Goal: Task Accomplishment & Management: Complete application form

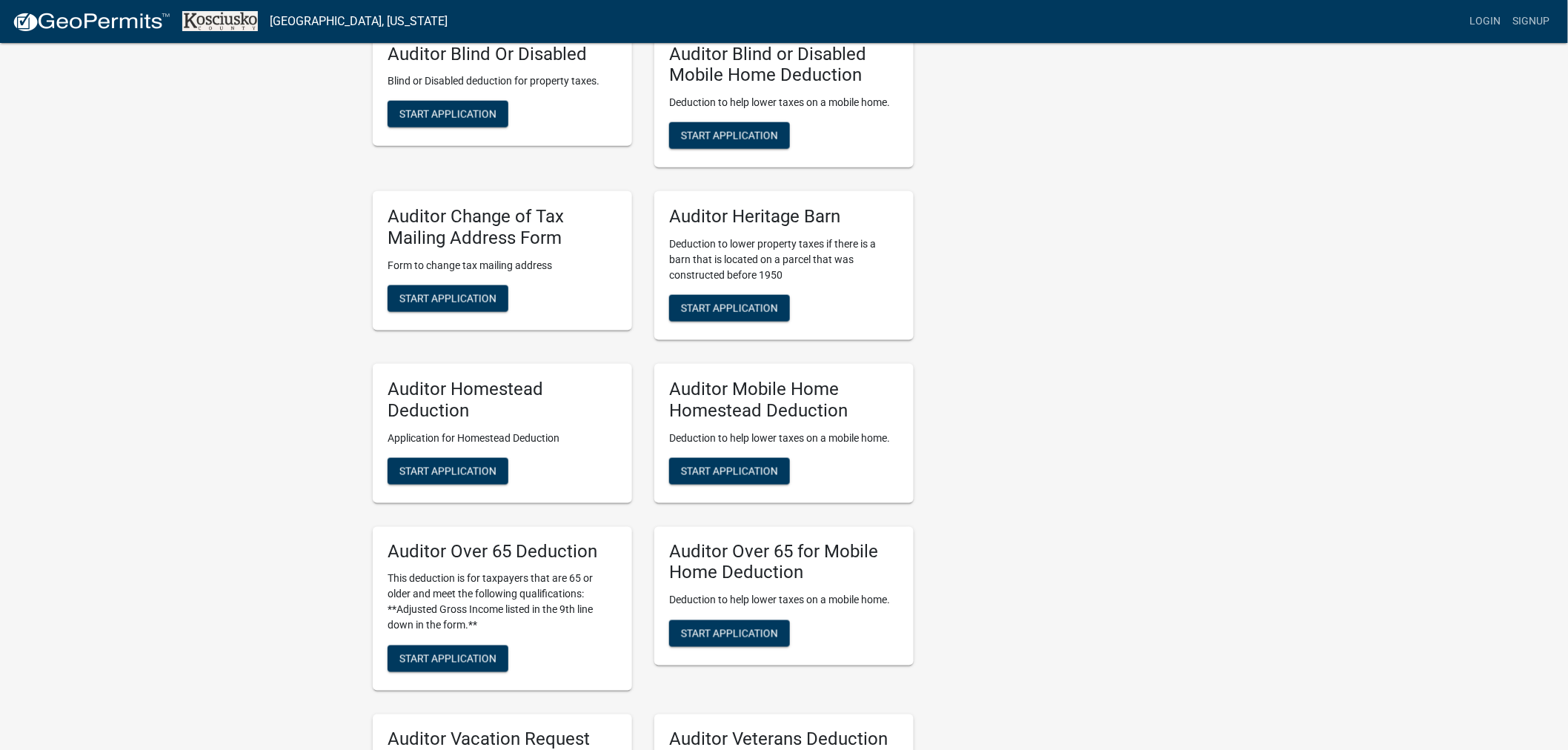
scroll to position [659, 0]
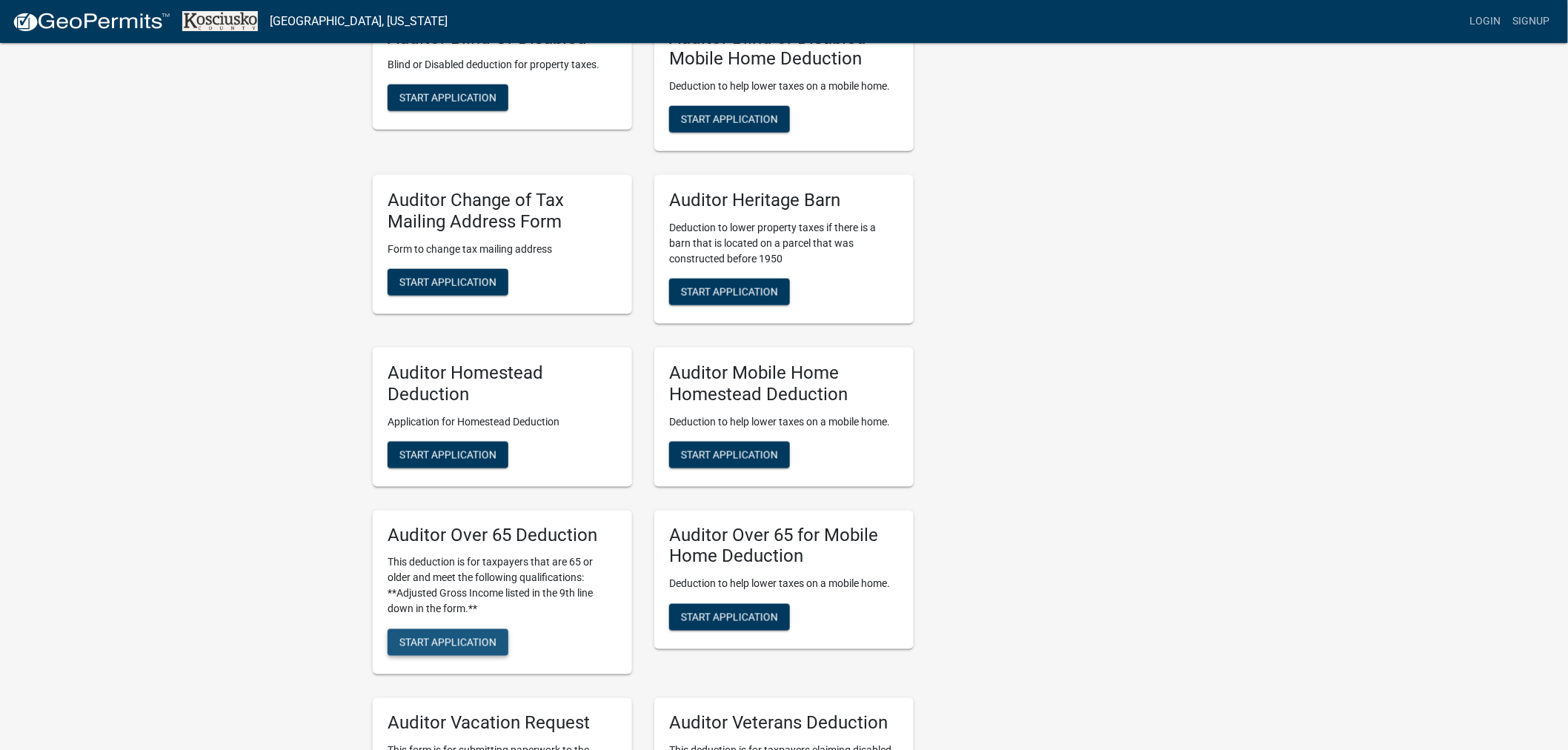
click at [434, 637] on span "Start Application" at bounding box center [447, 642] width 97 height 12
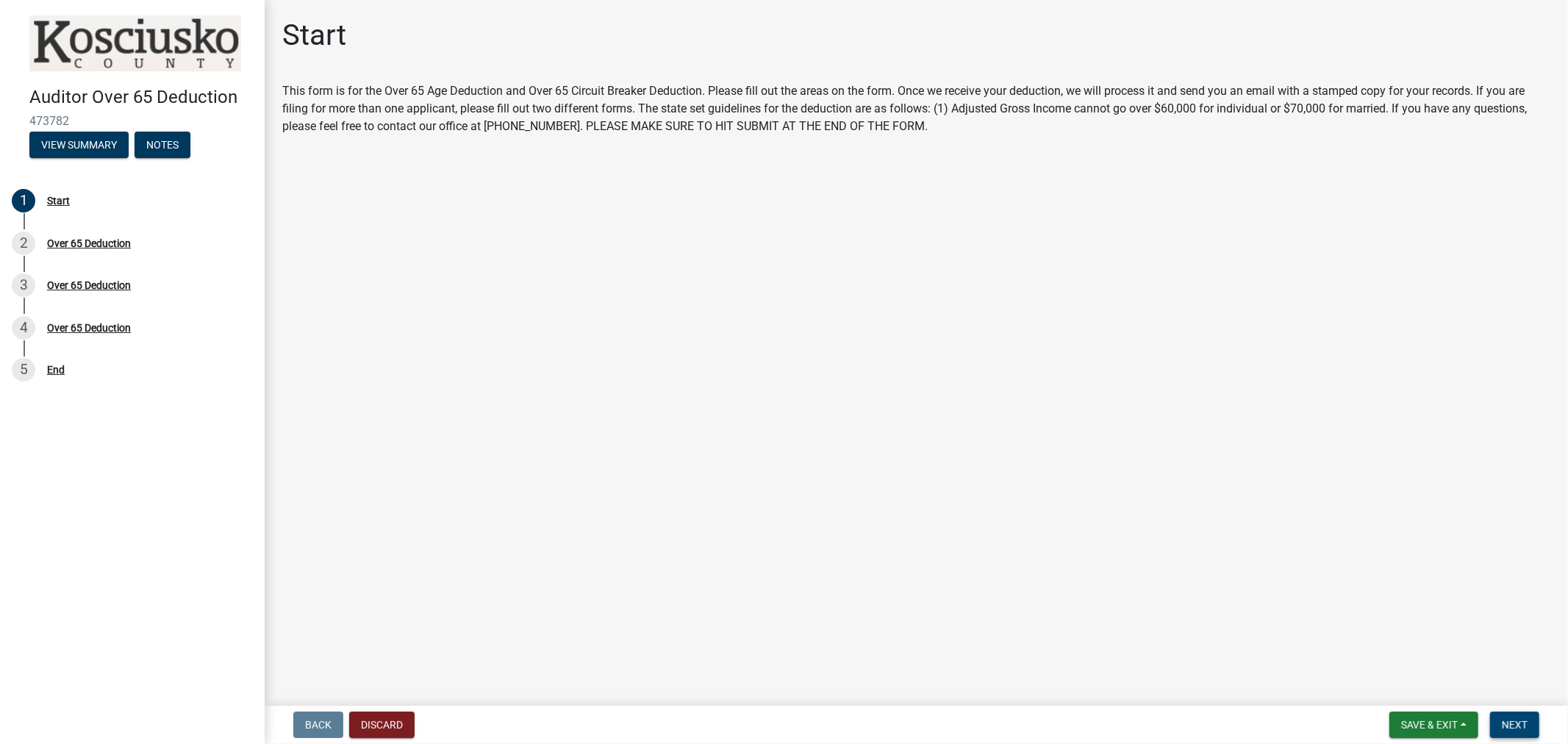
click at [1516, 719] on span "Next" at bounding box center [1515, 725] width 26 height 12
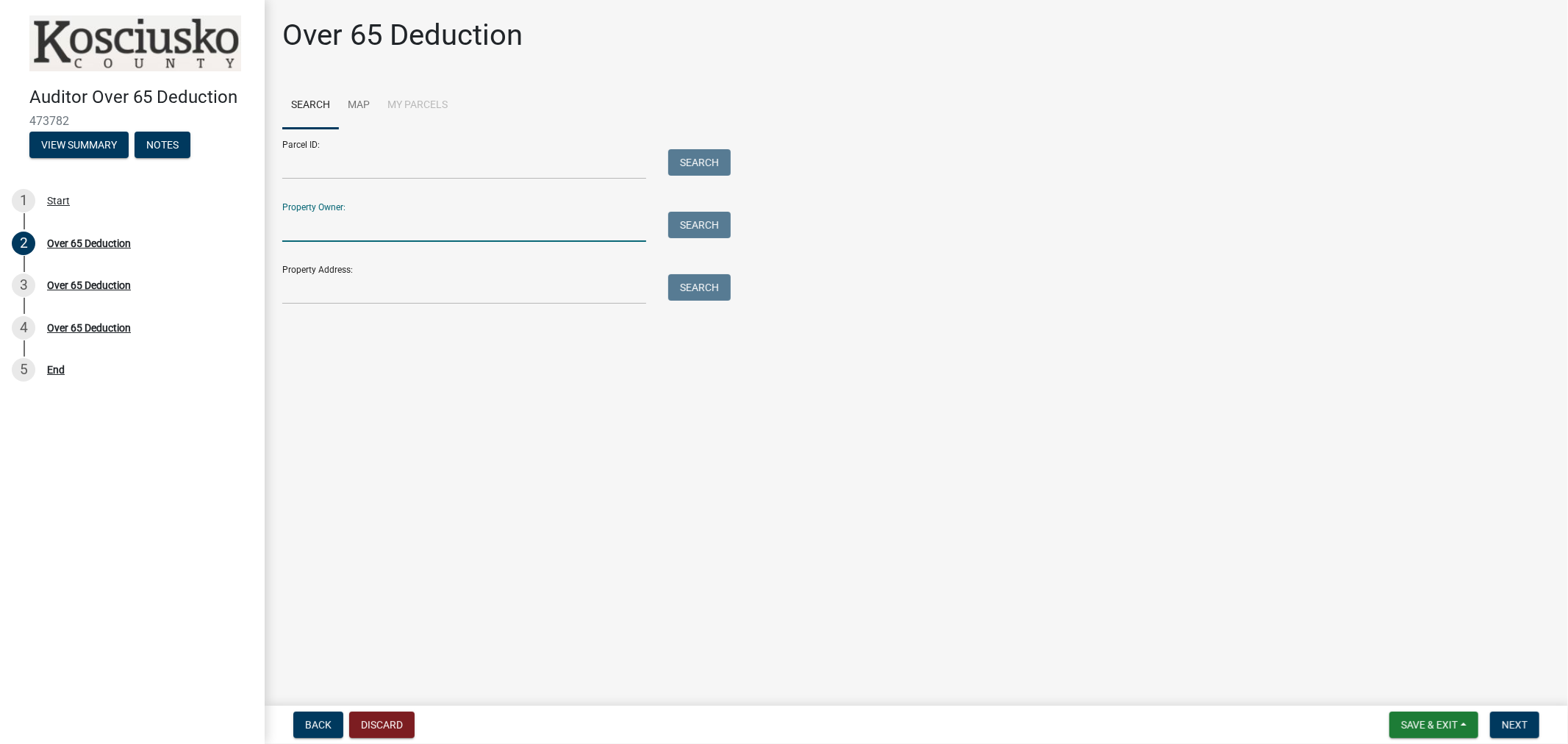
drag, startPoint x: 318, startPoint y: 217, endPoint x: 658, endPoint y: 180, distance: 342.0
click at [318, 217] on input "Property Owner:" at bounding box center [464, 226] width 364 height 30
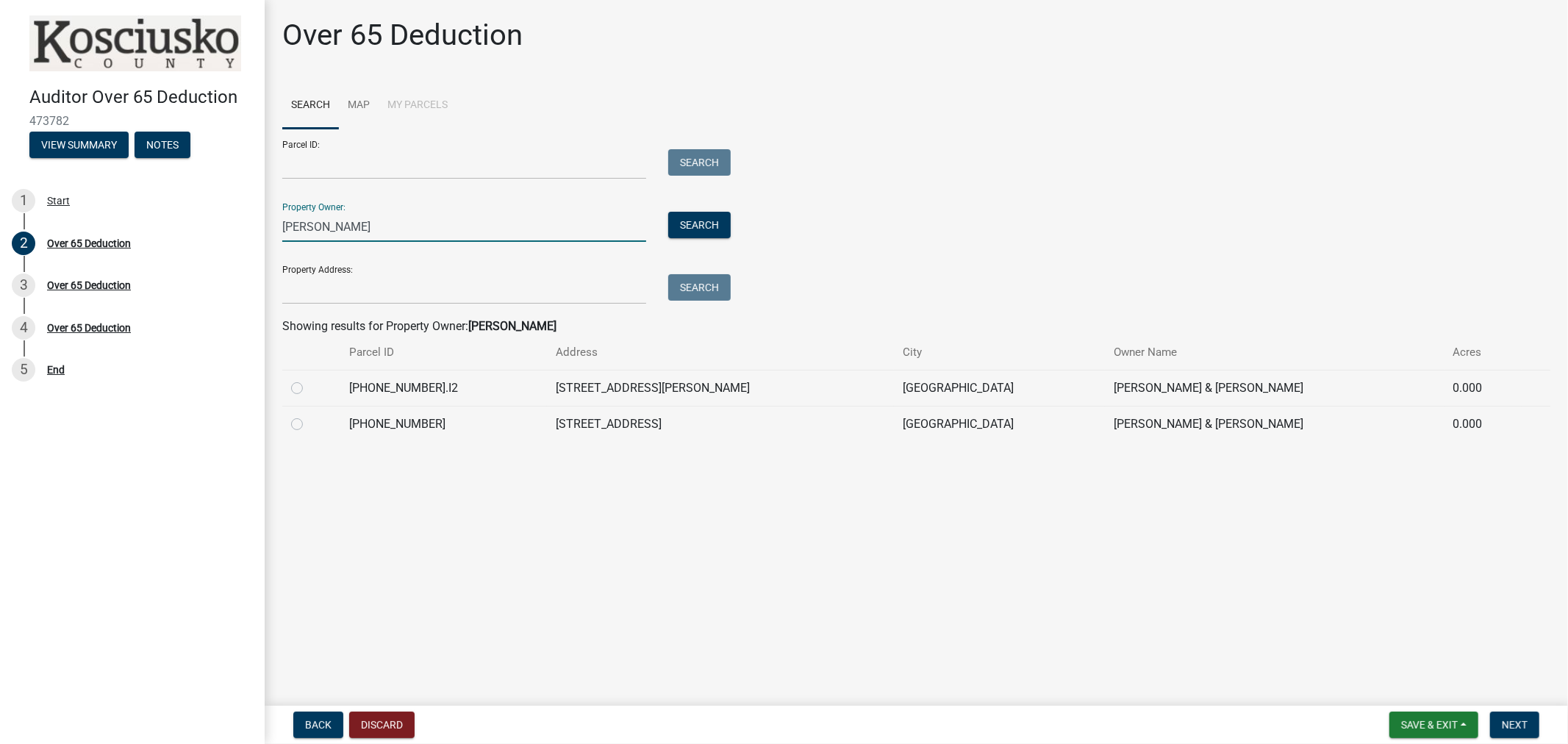
type input "[PERSON_NAME]"
click at [309, 379] on label at bounding box center [309, 379] width 0 height 0
click at [309, 387] on input "radio" at bounding box center [314, 384] width 10 height 10
radio input "true"
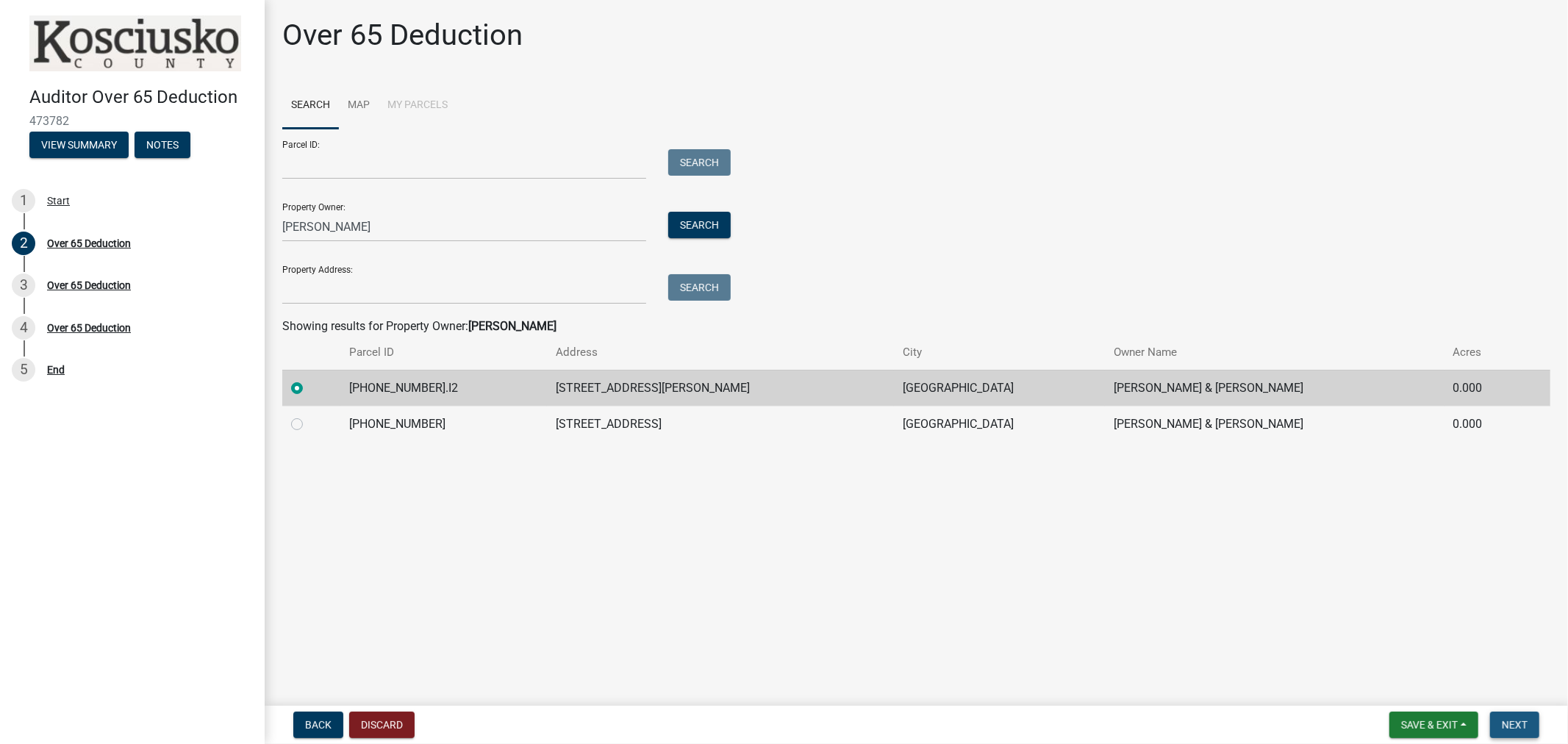
click at [1520, 715] on button "Next" at bounding box center [1514, 725] width 49 height 27
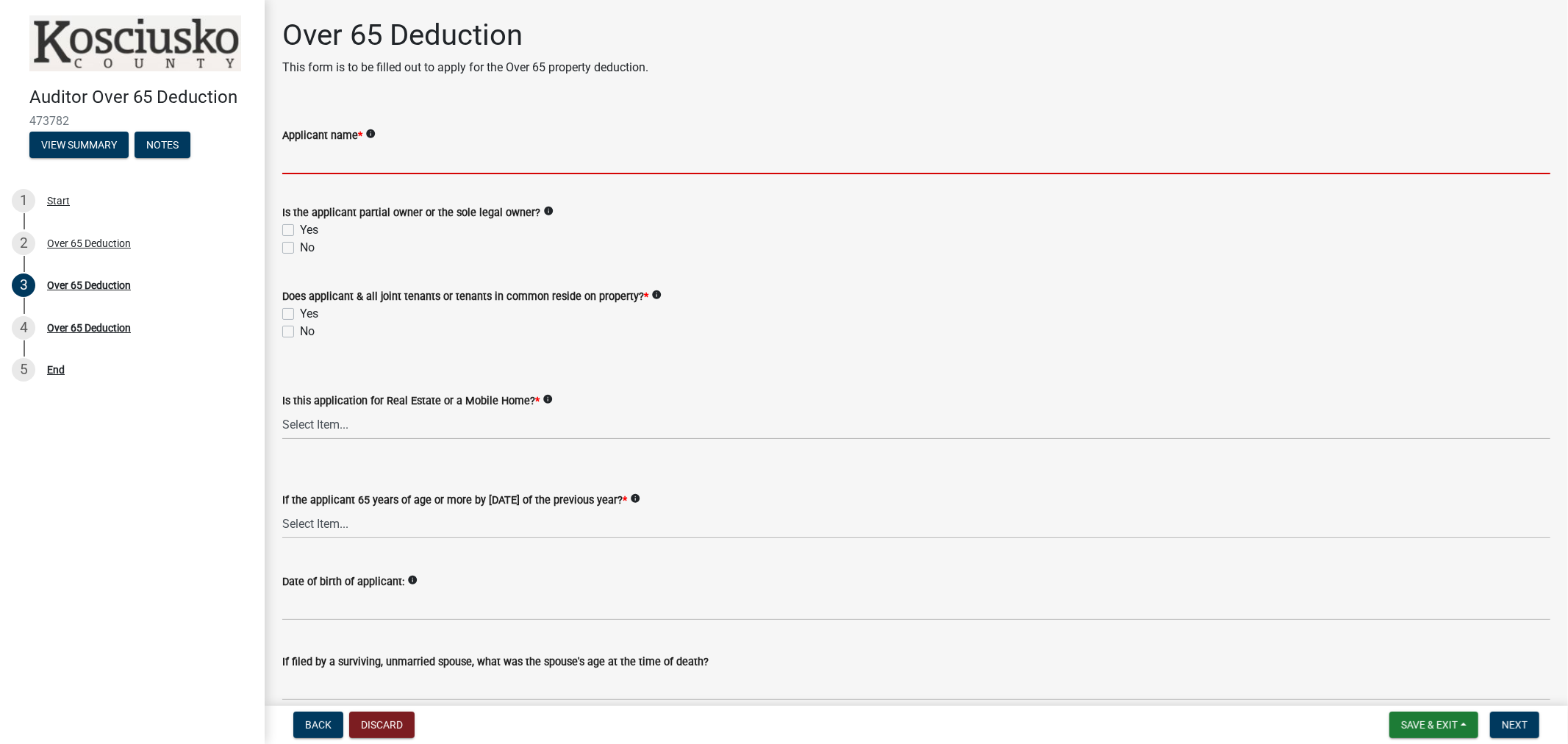
drag, startPoint x: 359, startPoint y: 163, endPoint x: 1223, endPoint y: 147, distance: 864.1
click at [359, 163] on input "Applicant name *" at bounding box center [916, 159] width 1268 height 30
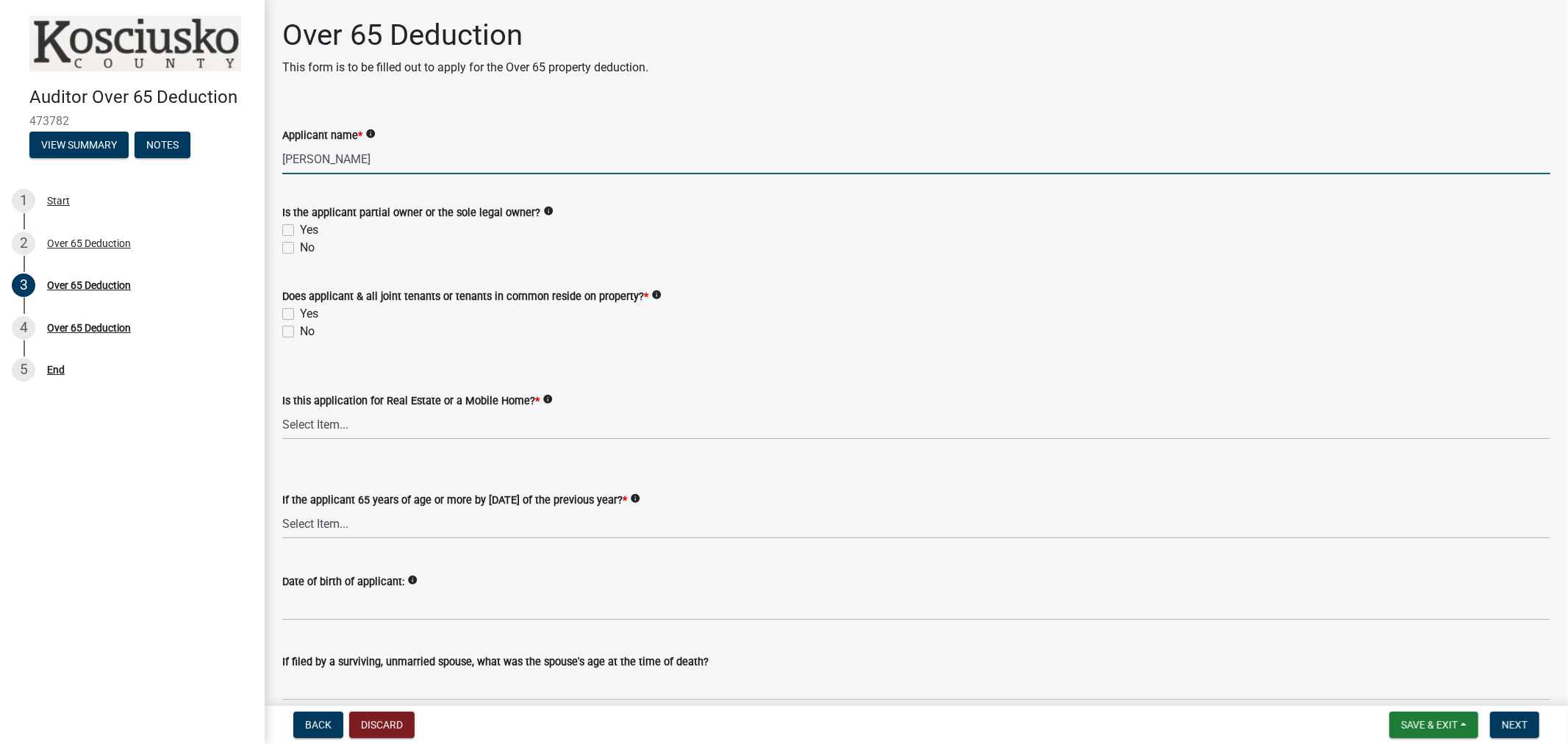
type input "[PERSON_NAME]"
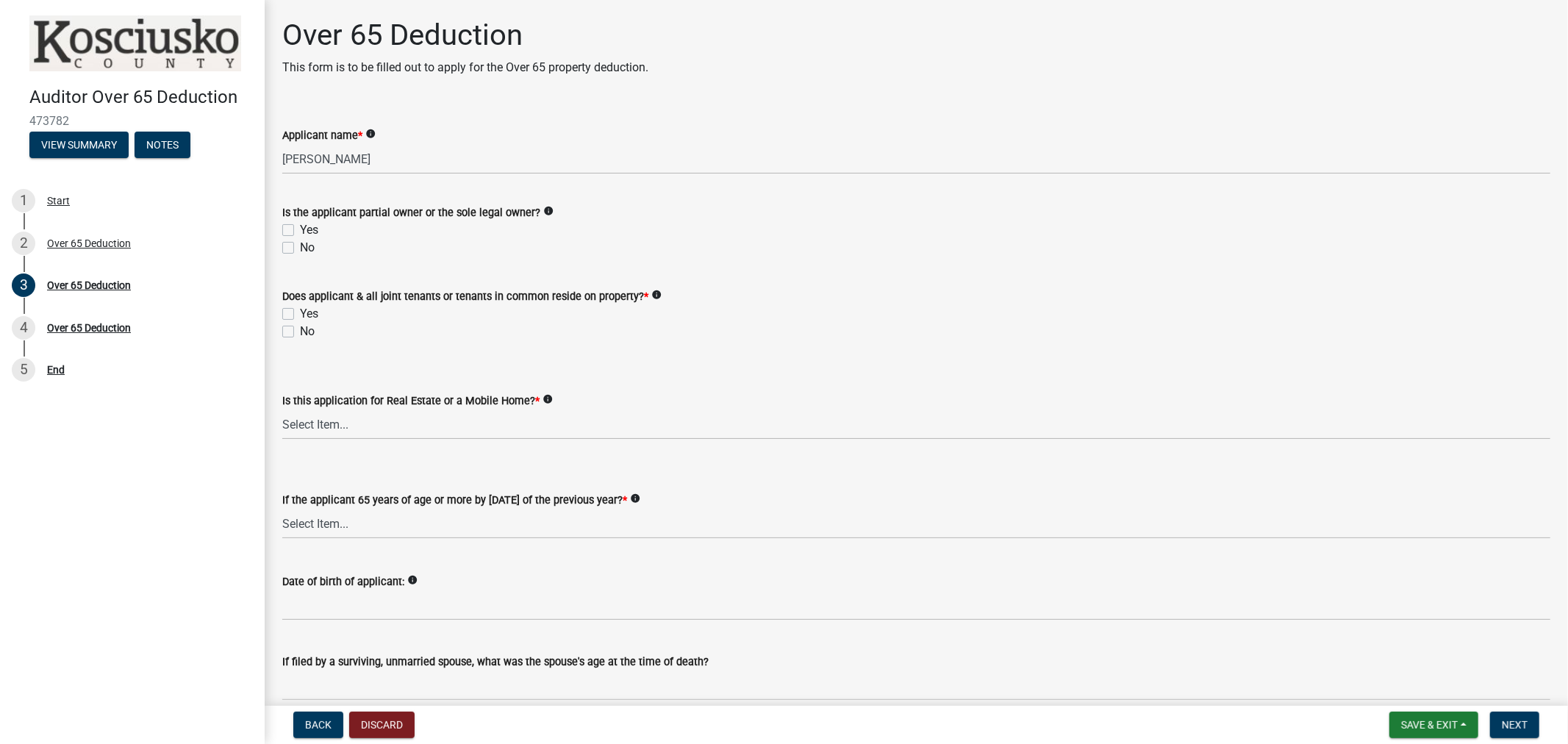
click at [300, 224] on label "Yes" at bounding box center [309, 230] width 19 height 18
click at [300, 224] on input "Yes" at bounding box center [305, 226] width 10 height 10
checkbox input "true"
checkbox input "false"
click at [300, 313] on label "Yes" at bounding box center [309, 314] width 19 height 18
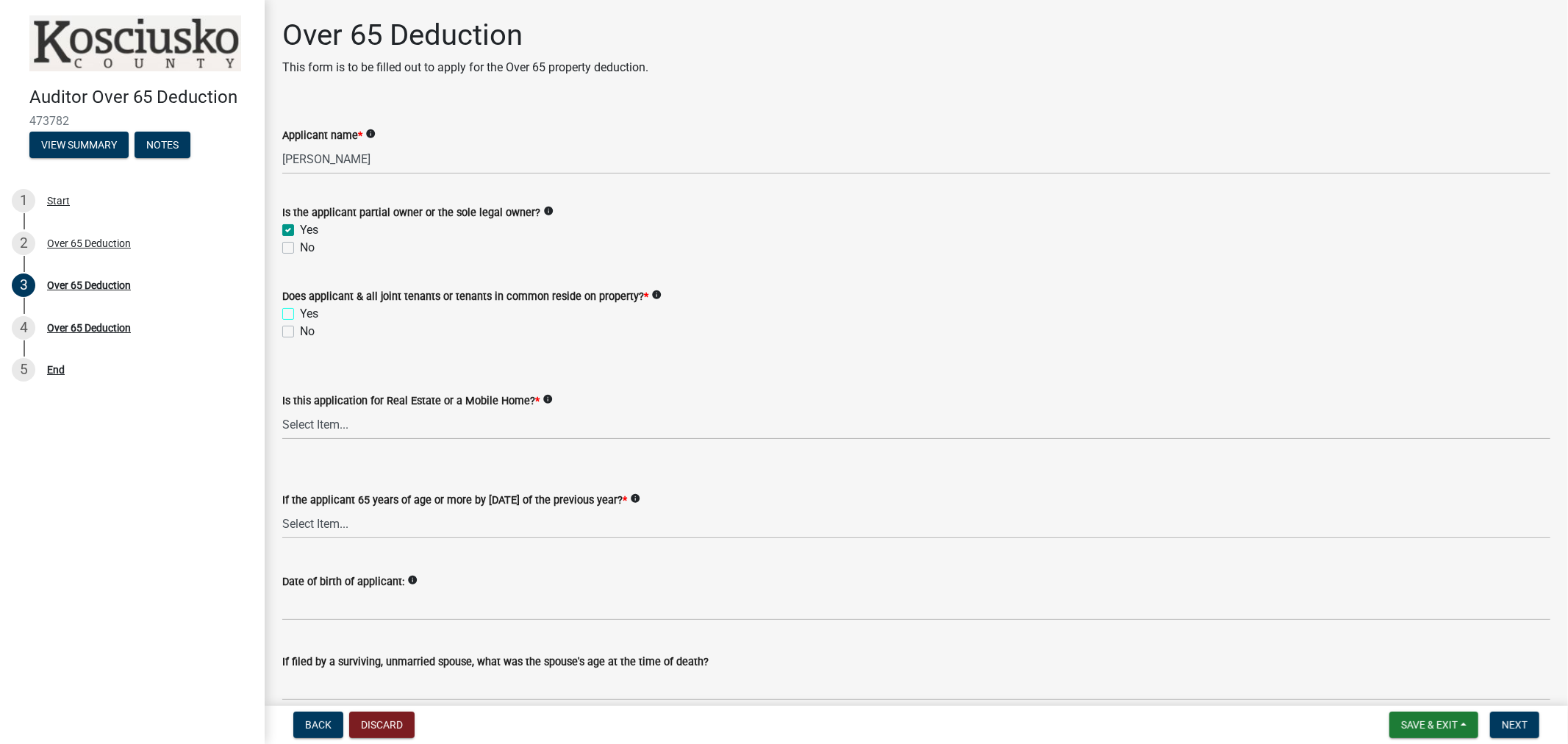
click at [300, 313] on input "Yes" at bounding box center [305, 310] width 10 height 10
checkbox input "true"
checkbox input "false"
click at [344, 412] on select "Select Item... Real Property Mobile Home" at bounding box center [916, 425] width 1268 height 30
click at [282, 410] on select "Select Item... Real Property Mobile Home" at bounding box center [916, 425] width 1268 height 30
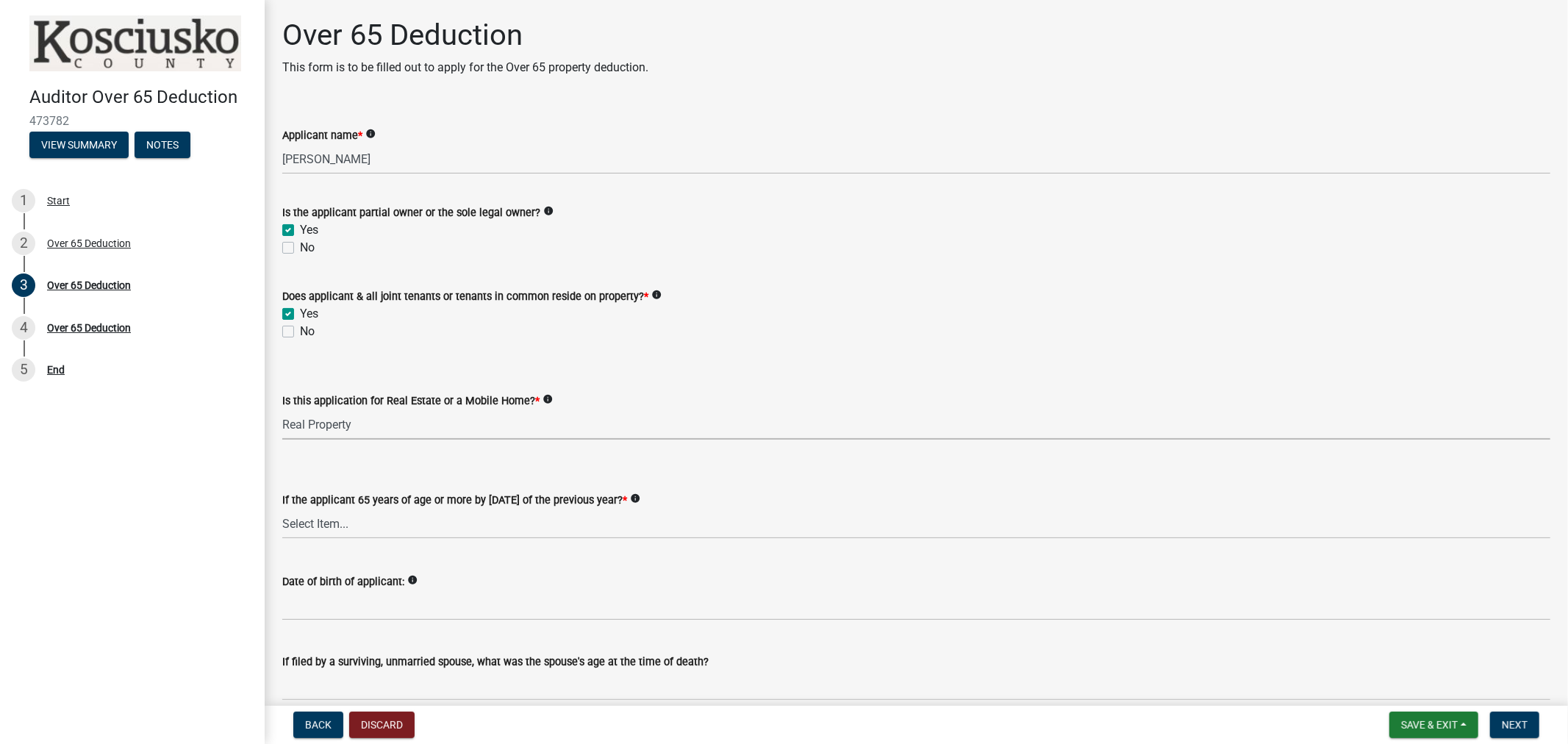
select select "9e0fe018-0807-4cb1-b9d0-1ea803b42424"
click at [336, 427] on select "Select Item... Real Property Mobile Home" at bounding box center [916, 425] width 1268 height 30
click at [282, 410] on select "Select Item... Real Property Mobile Home" at bounding box center [916, 425] width 1268 height 30
click at [339, 516] on select "Select Item... Yes No" at bounding box center [916, 523] width 1268 height 30
click at [282, 509] on select "Select Item... Yes No" at bounding box center [916, 523] width 1268 height 30
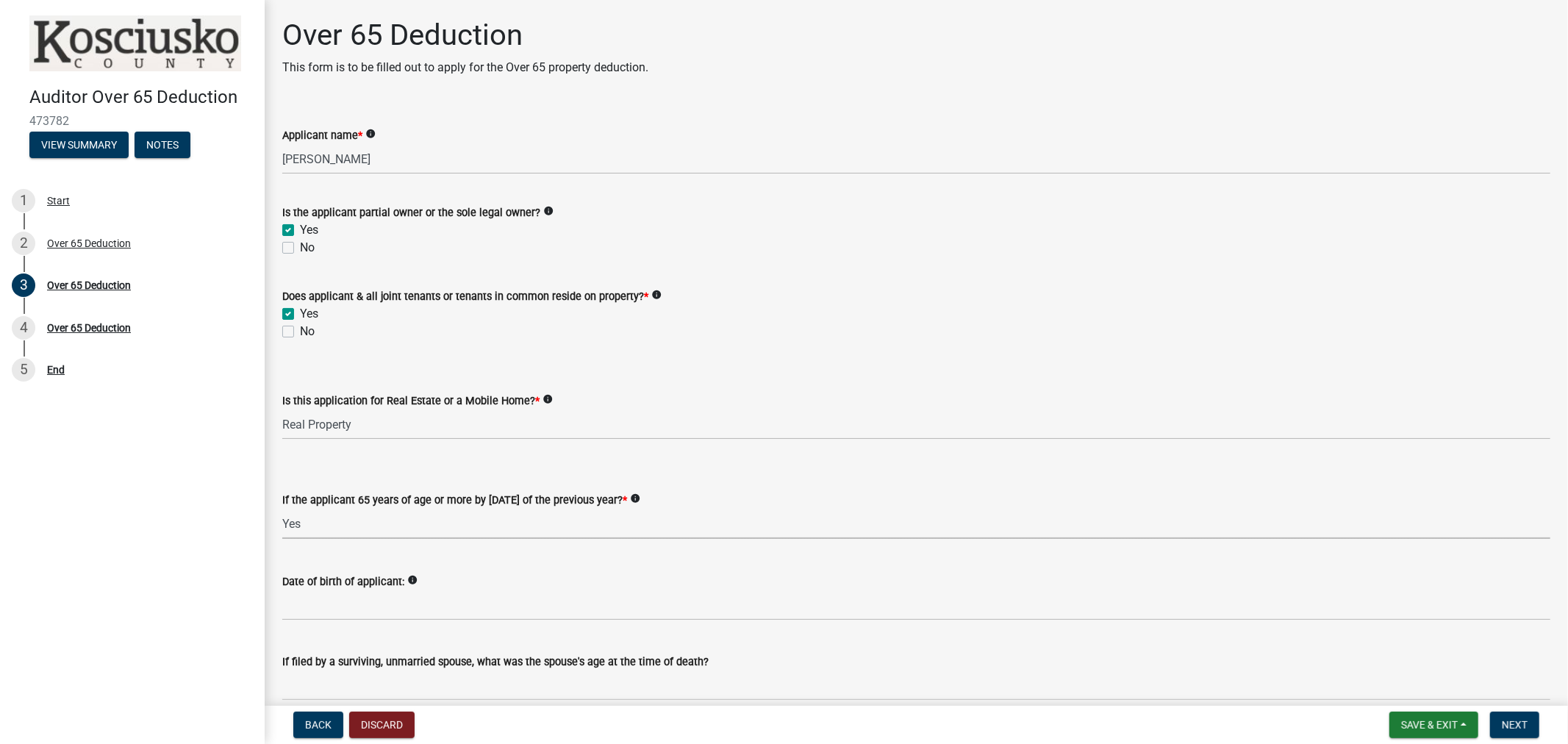
select select "61dd1732-a076-4c03-aff6-a332f5b70cd1"
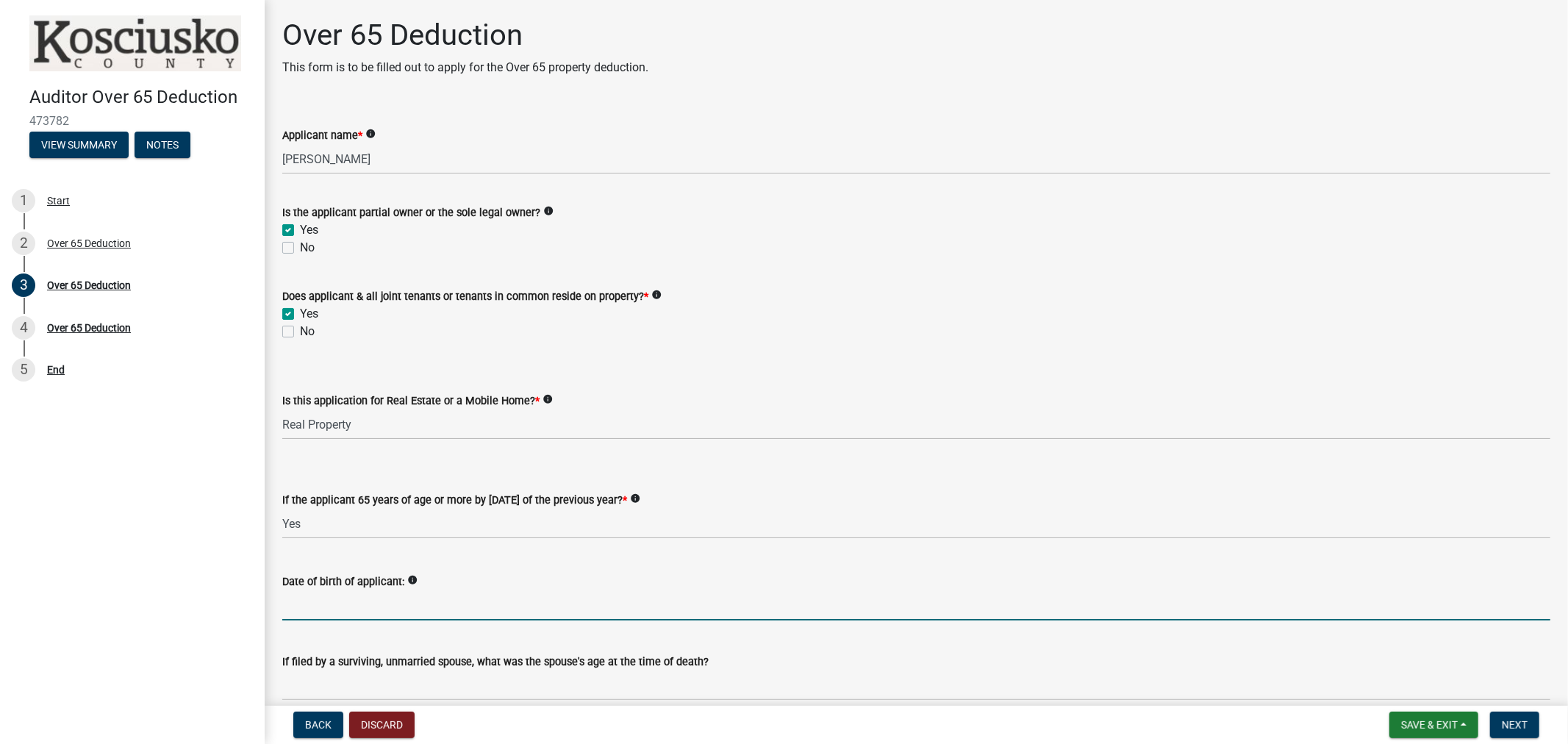
click at [310, 605] on input "Date of birth of applicant:" at bounding box center [916, 605] width 1268 height 30
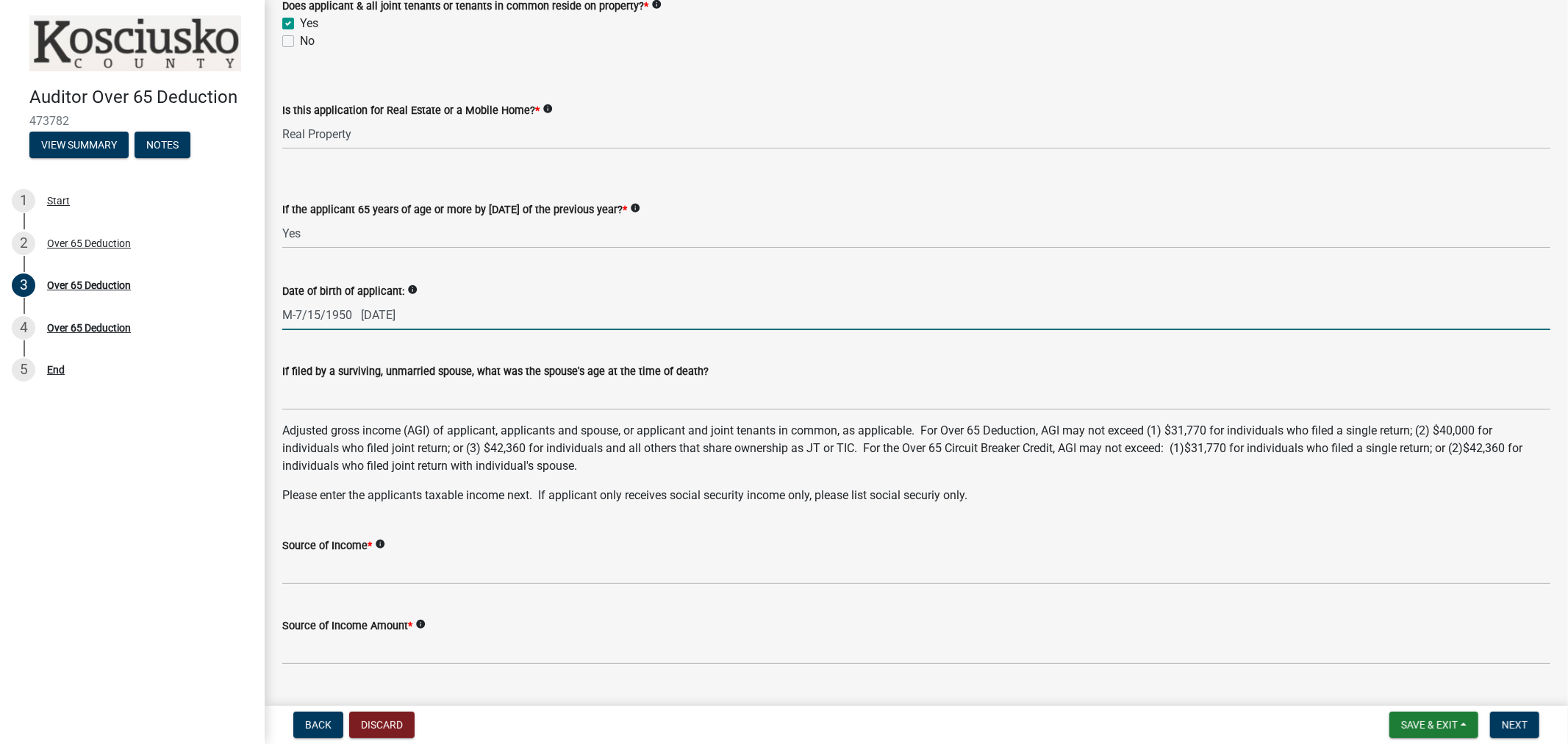
scroll to position [327, 0]
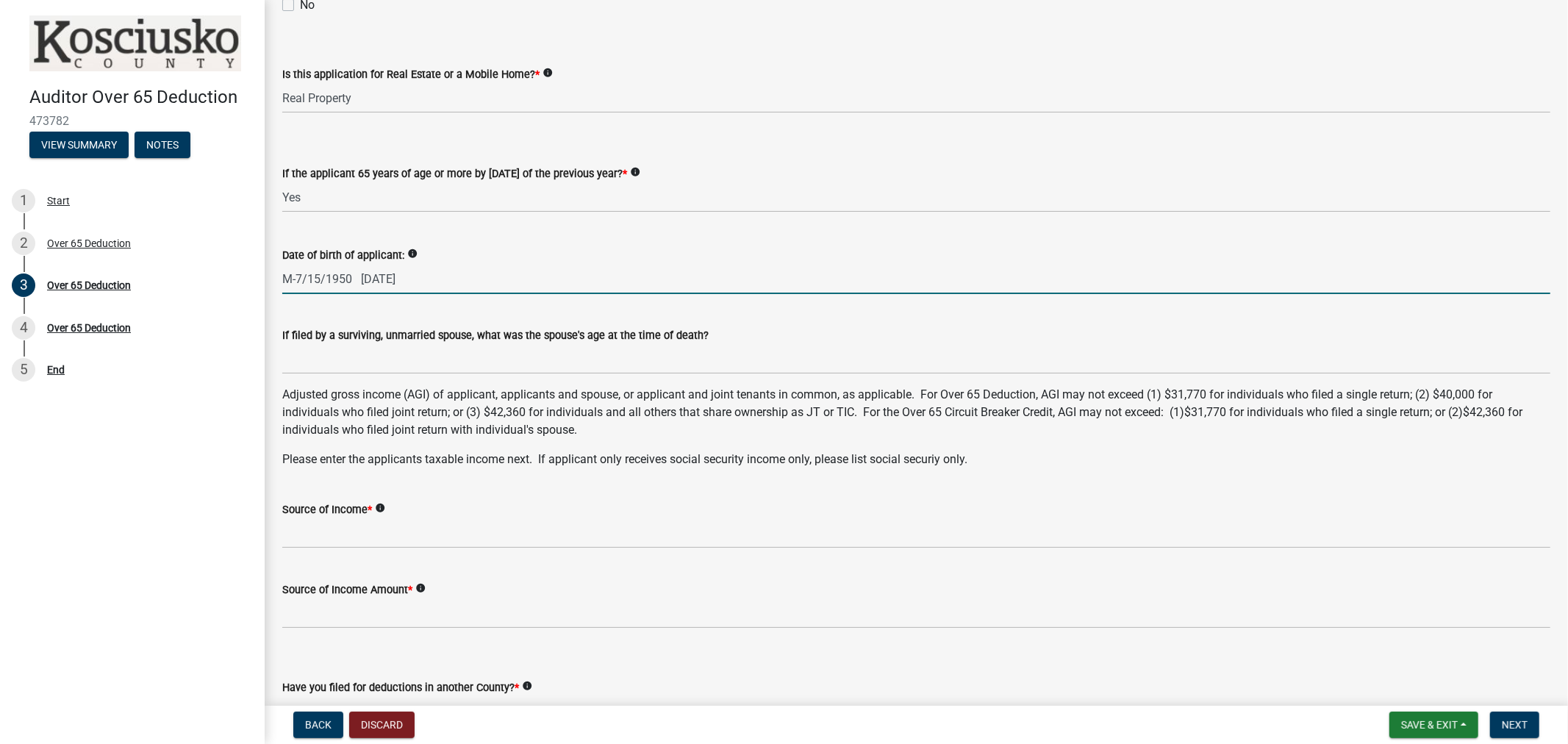
type input "M-7/15/1950 [DATE]"
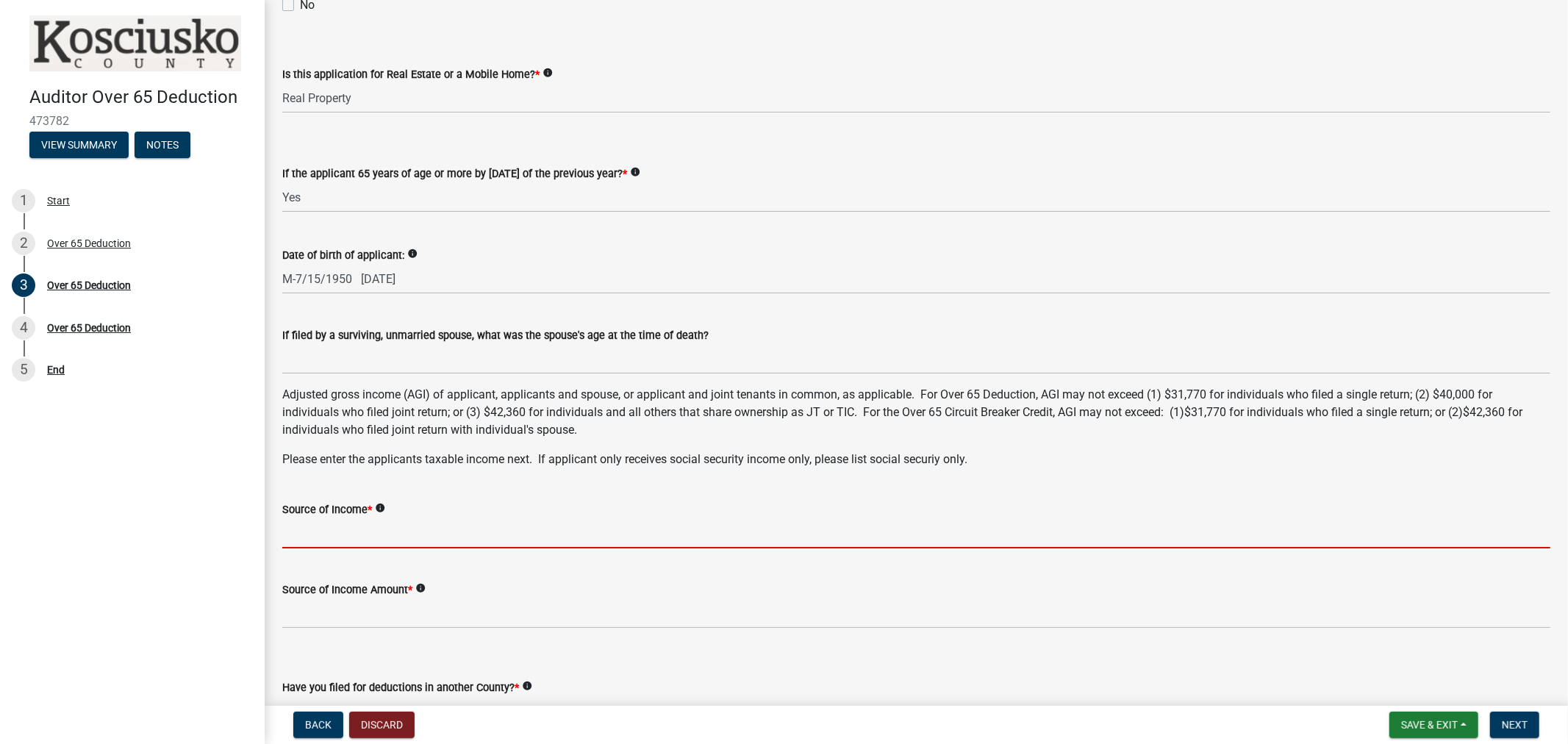
click at [317, 525] on input "Source of Income *" at bounding box center [916, 533] width 1268 height 30
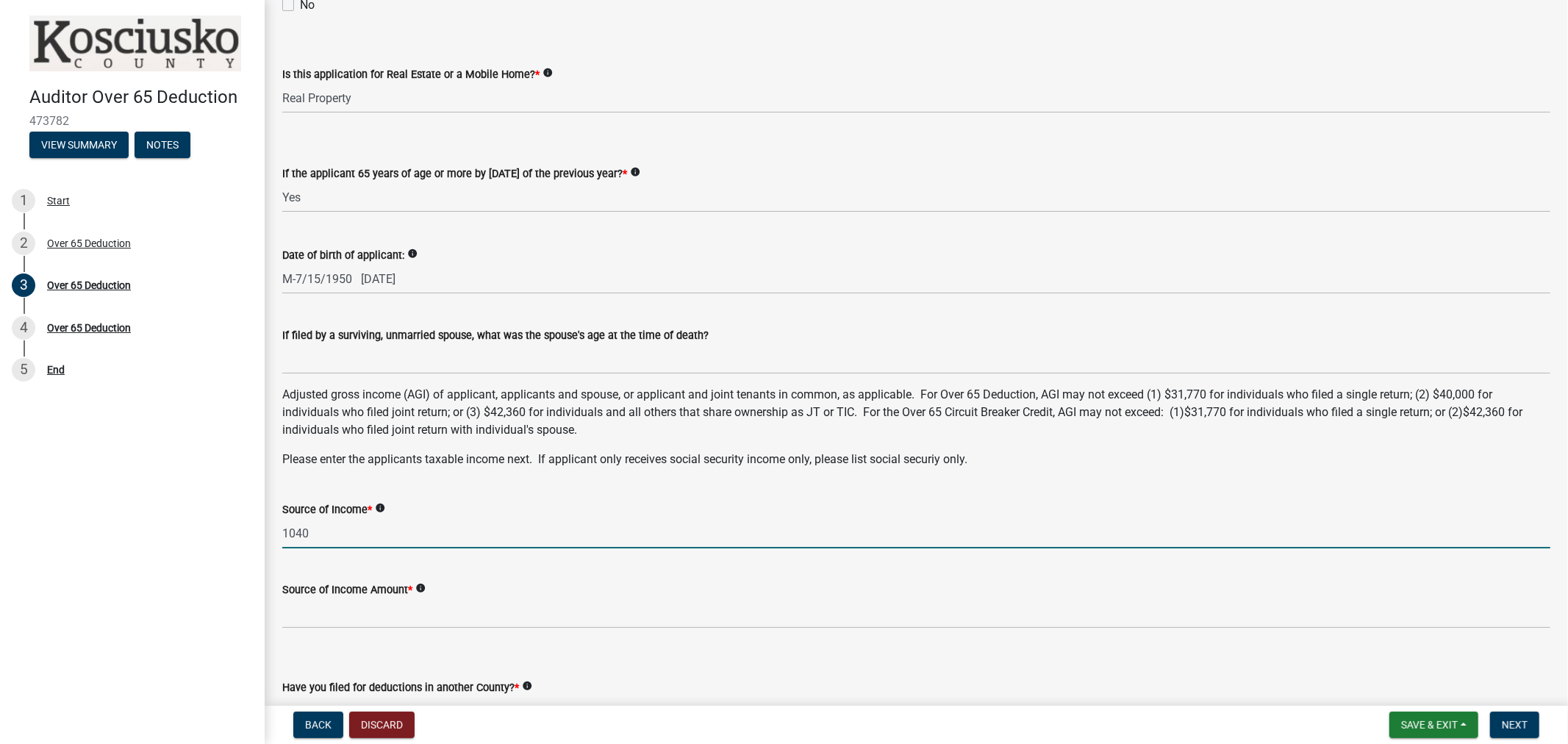
type input "1040"
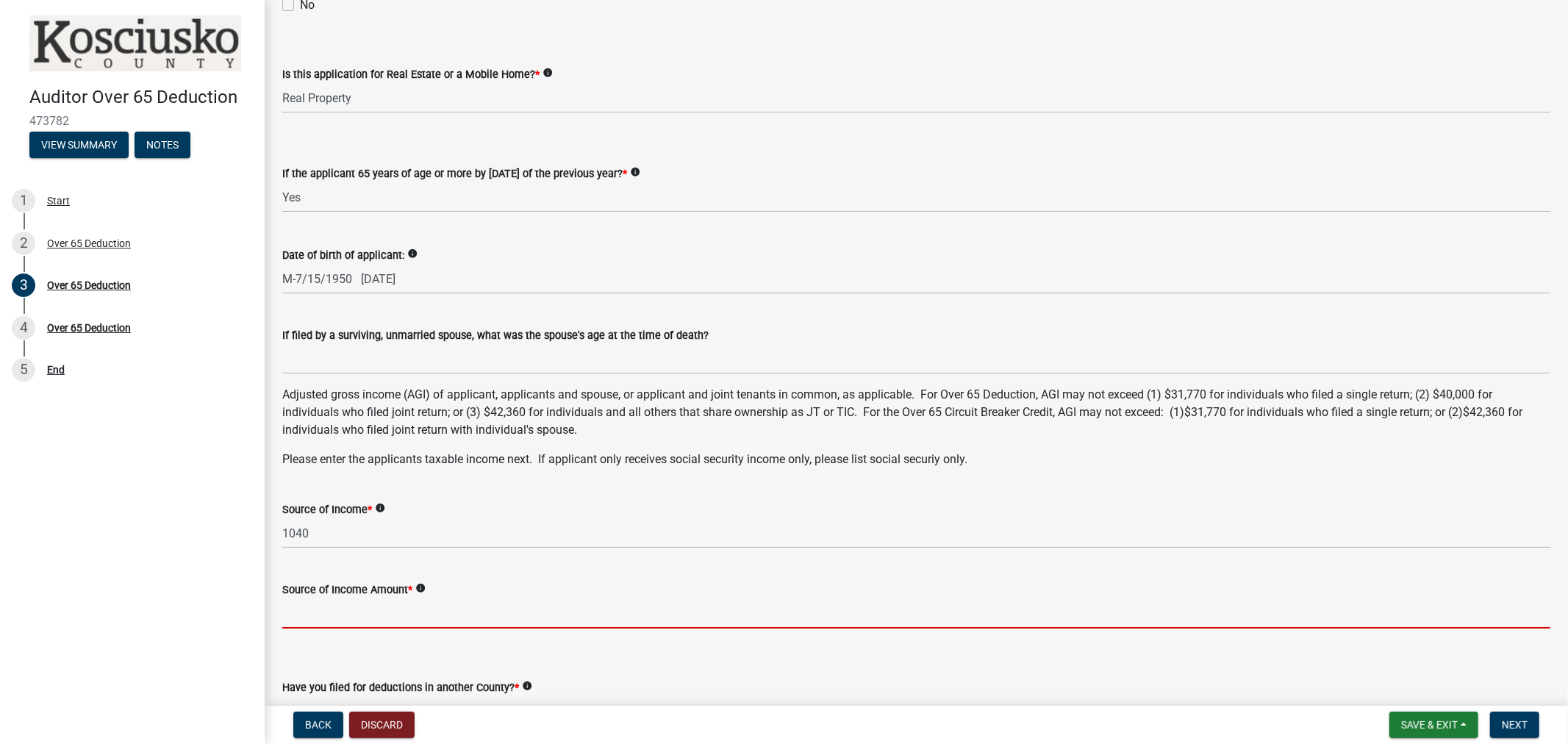
click at [320, 608] on input "Source of Income Amount *" at bounding box center [916, 613] width 1268 height 30
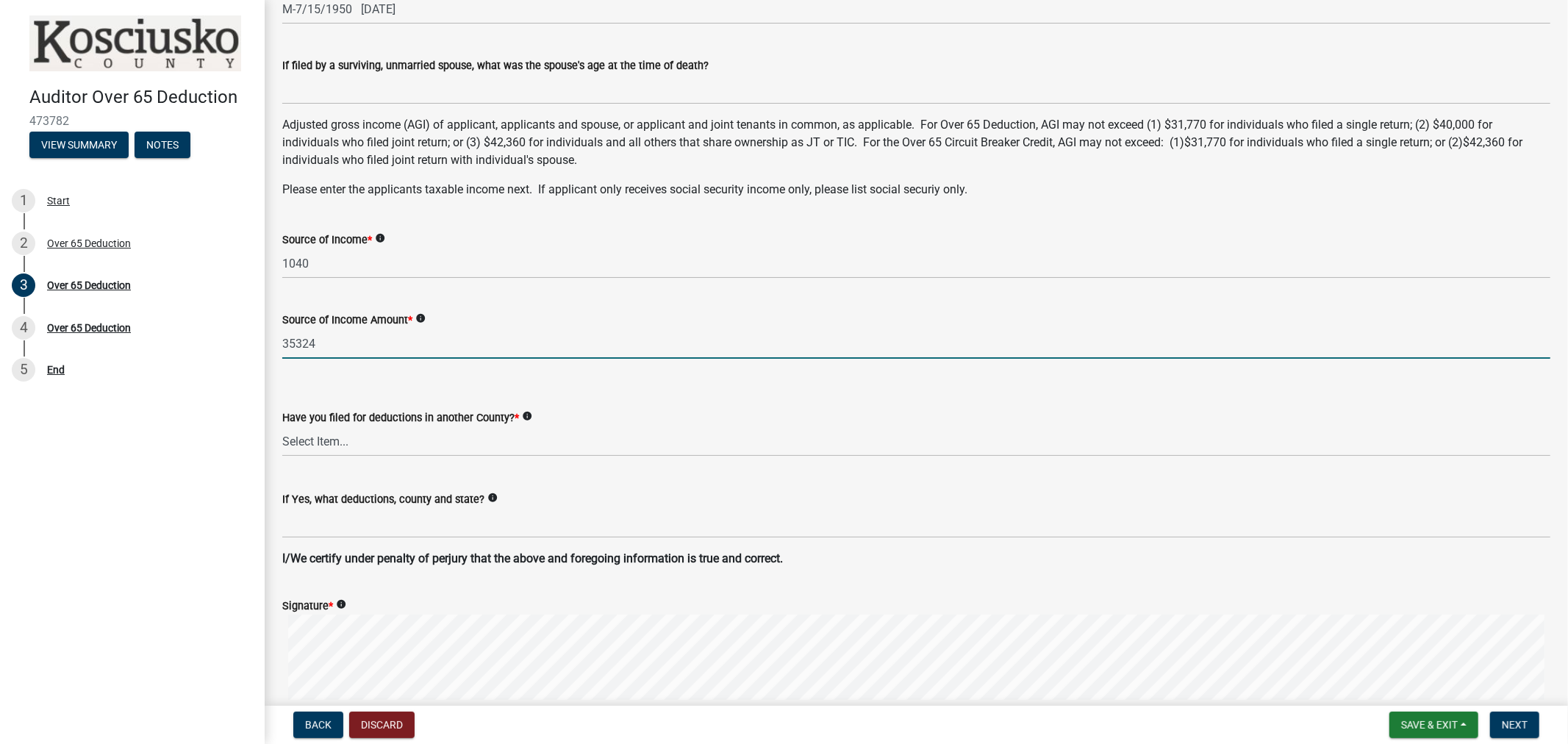
scroll to position [653, 0]
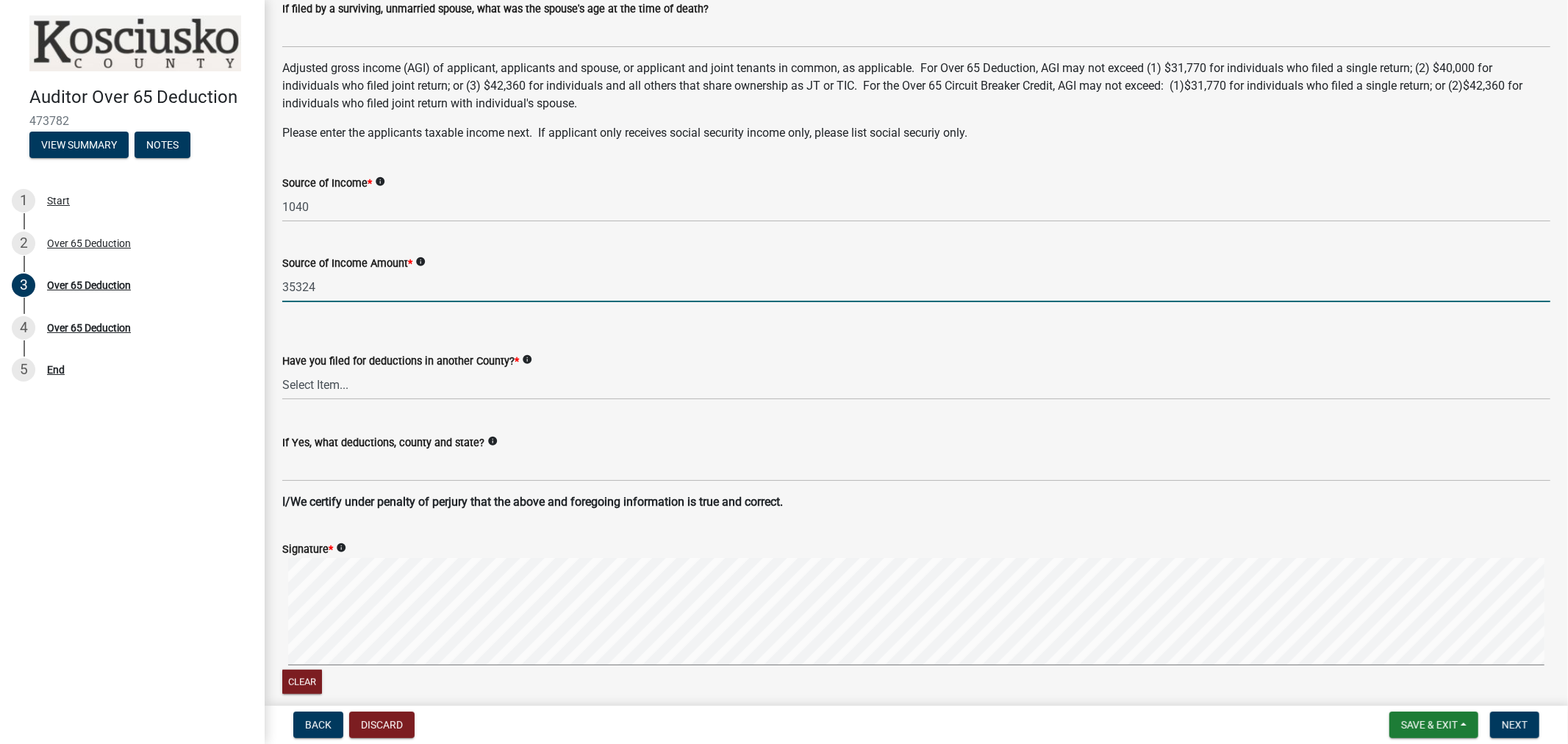
type input "35324"
click at [320, 383] on select "Select Item... Yes No" at bounding box center [916, 384] width 1268 height 30
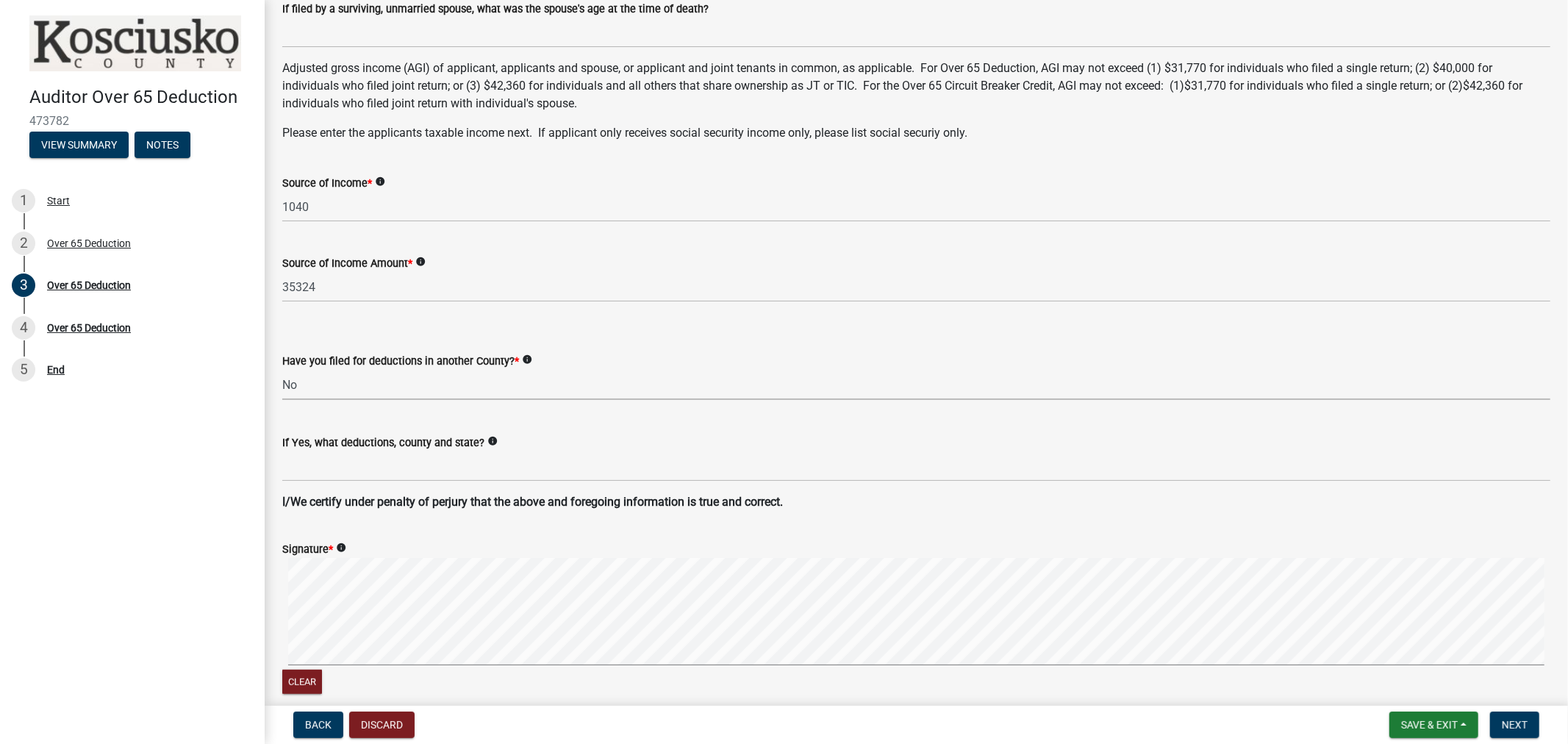
click at [282, 370] on select "Select Item... Yes No" at bounding box center [916, 384] width 1268 height 30
select select "c3747c1b-6a10-4157-a122-bd71e37b161f"
click at [229, 615] on div "Auditor Over 65 Deduction 473782 View Summary Notes 1 Start 2 Over 65 Deduction…" at bounding box center [784, 372] width 1568 height 744
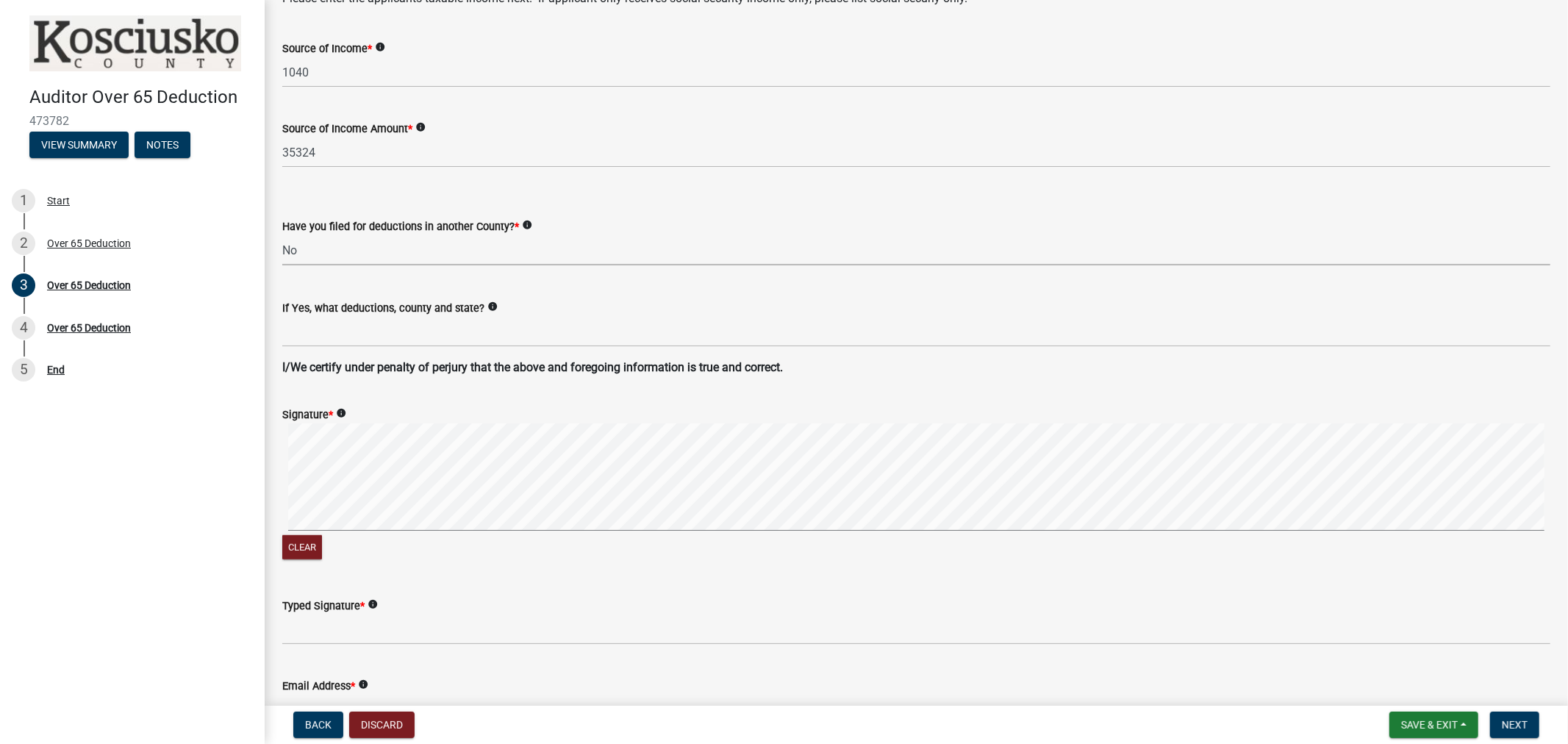
scroll to position [817, 0]
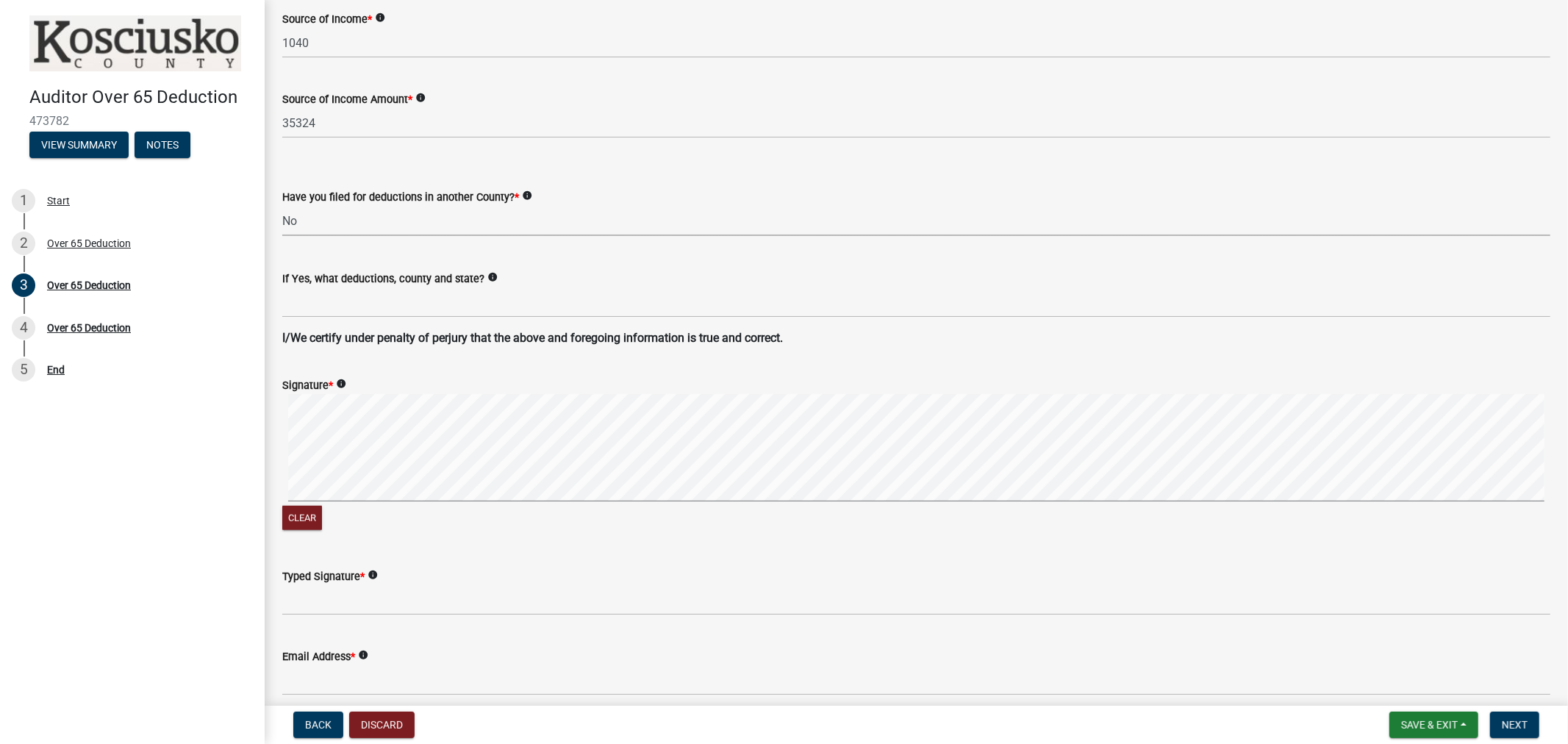
click at [318, 618] on wm-data-entity-input "Typed Signature * info" at bounding box center [916, 587] width 1268 height 80
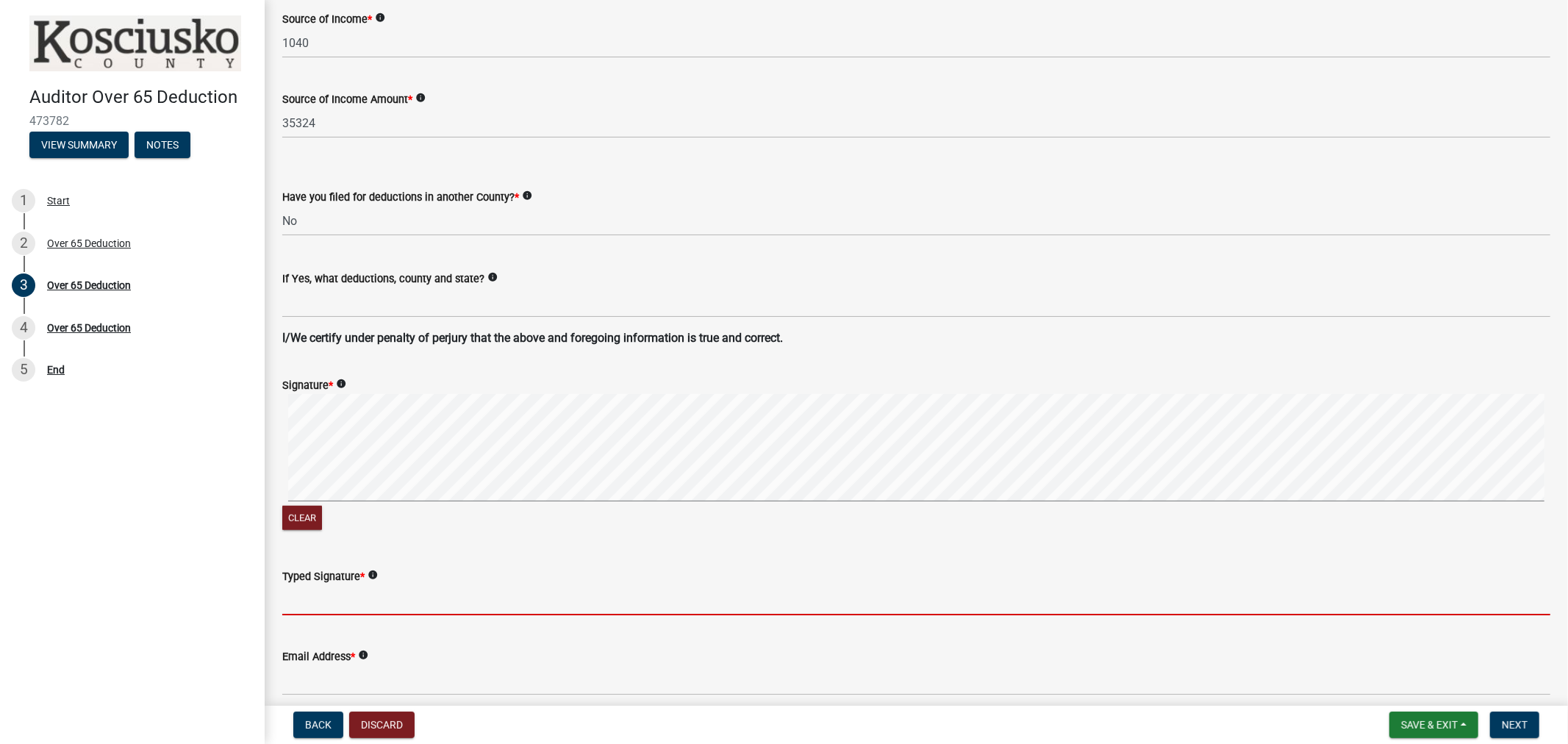
click at [327, 611] on input "Typed Signature *" at bounding box center [916, 600] width 1268 height 30
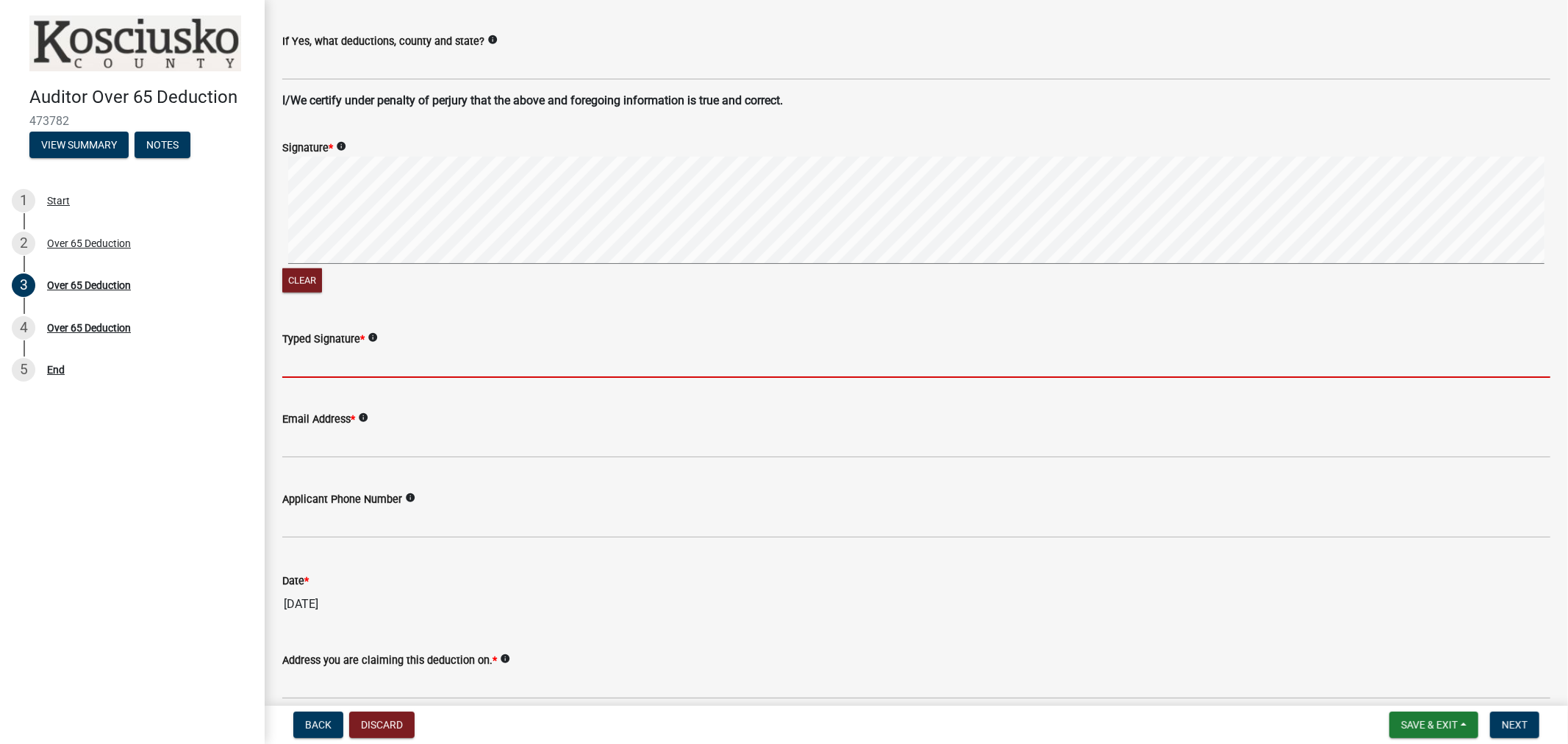
scroll to position [1062, 0]
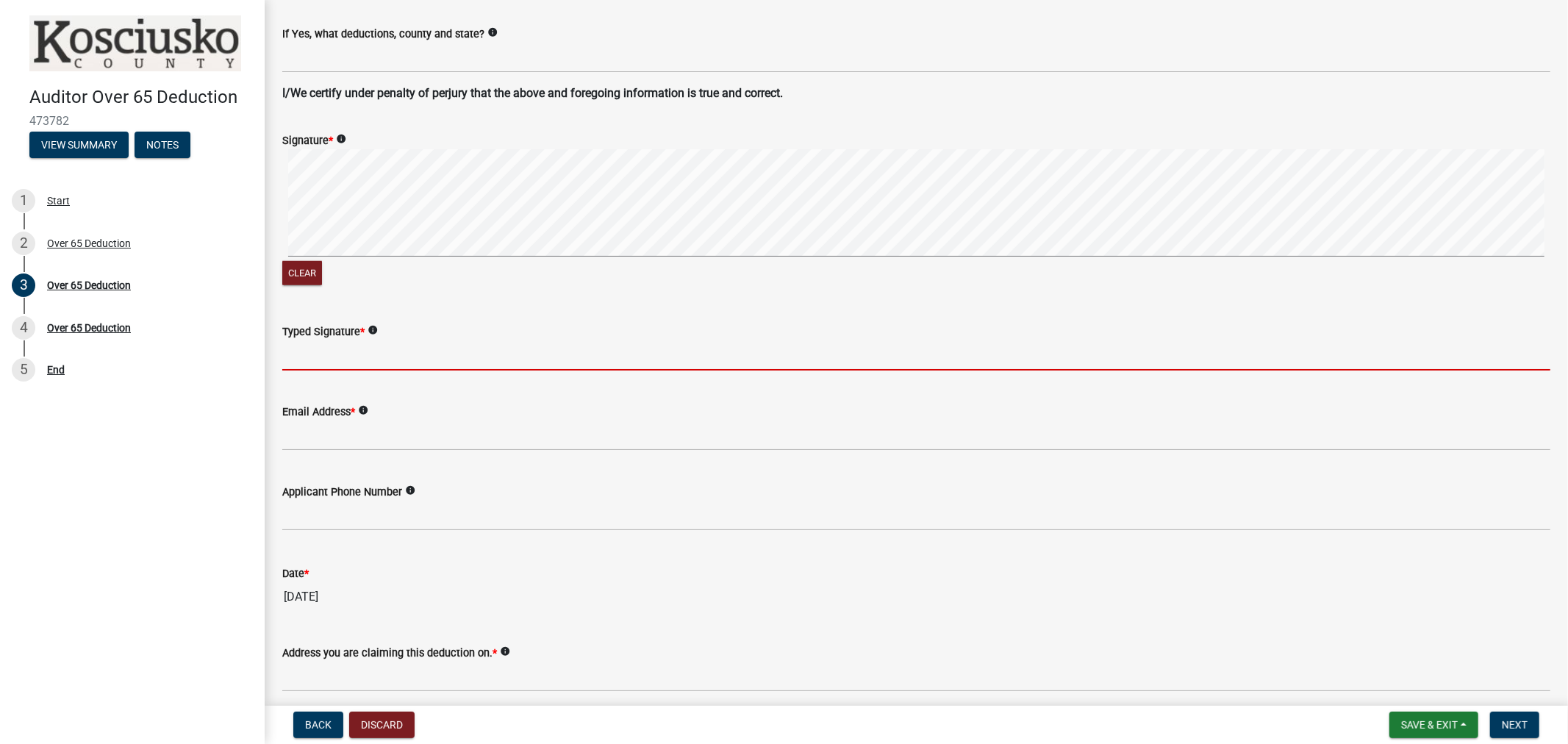
click at [311, 354] on input "Typed Signature *" at bounding box center [916, 355] width 1268 height 30
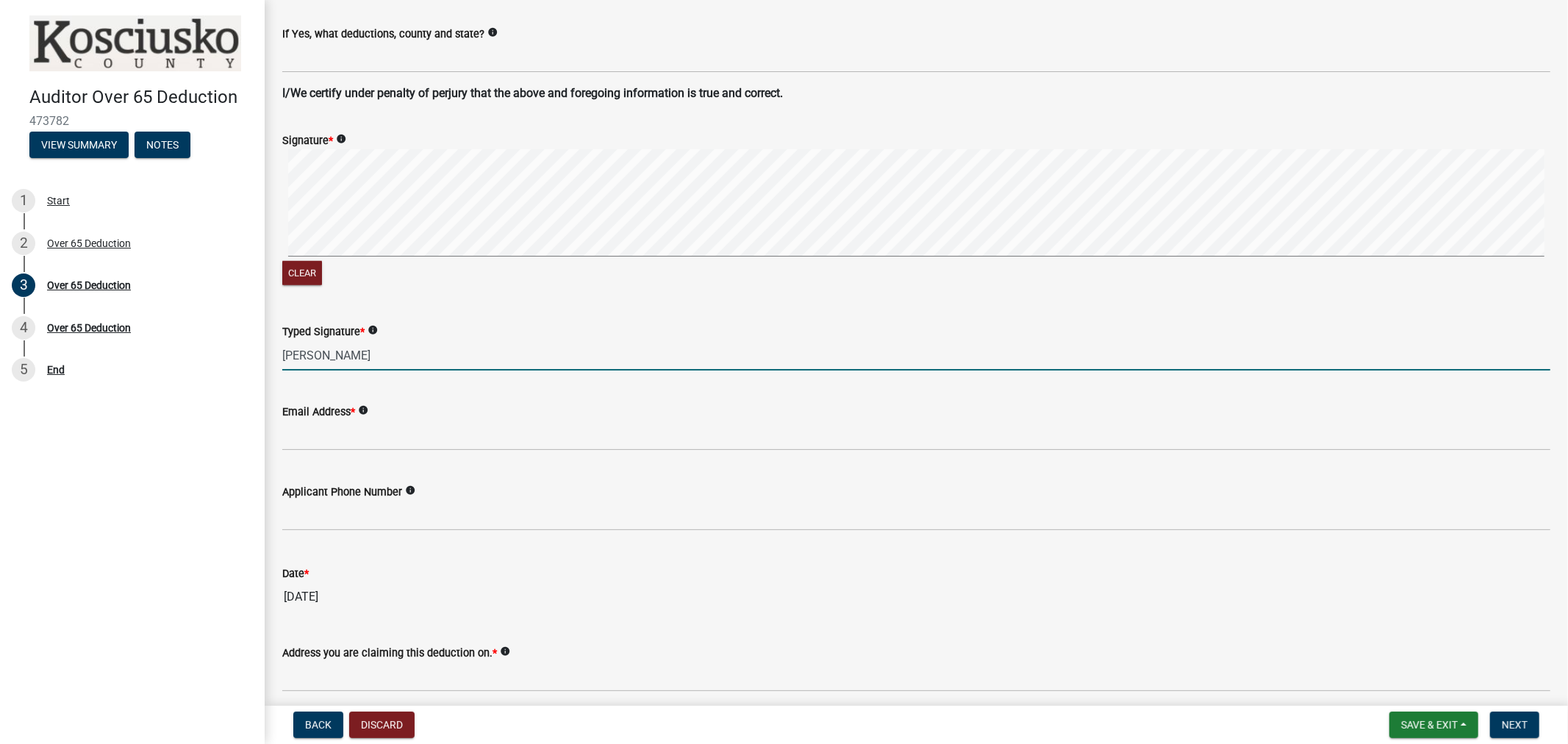
type input "[PERSON_NAME]"
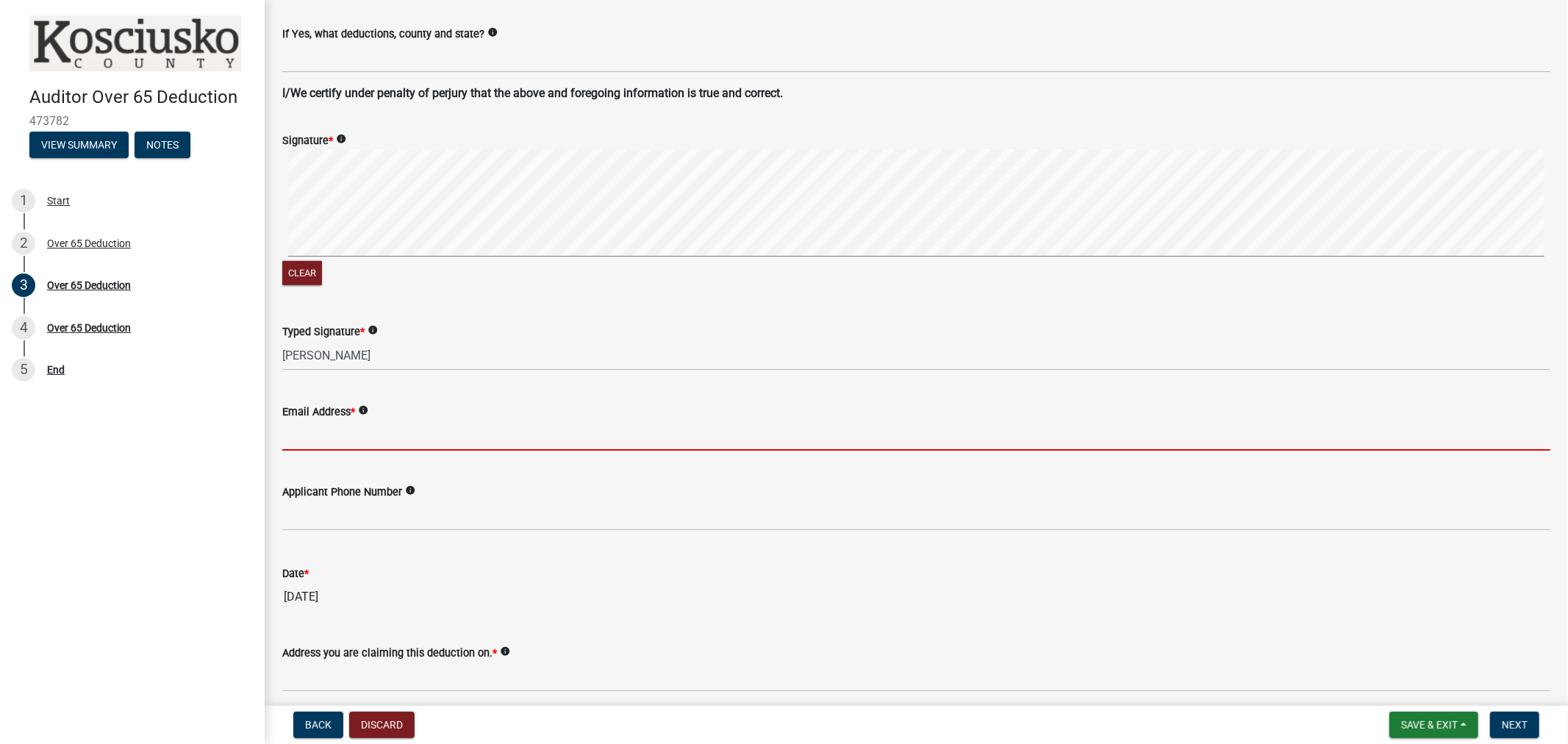
click at [320, 440] on input "Email Address *" at bounding box center [916, 435] width 1268 height 30
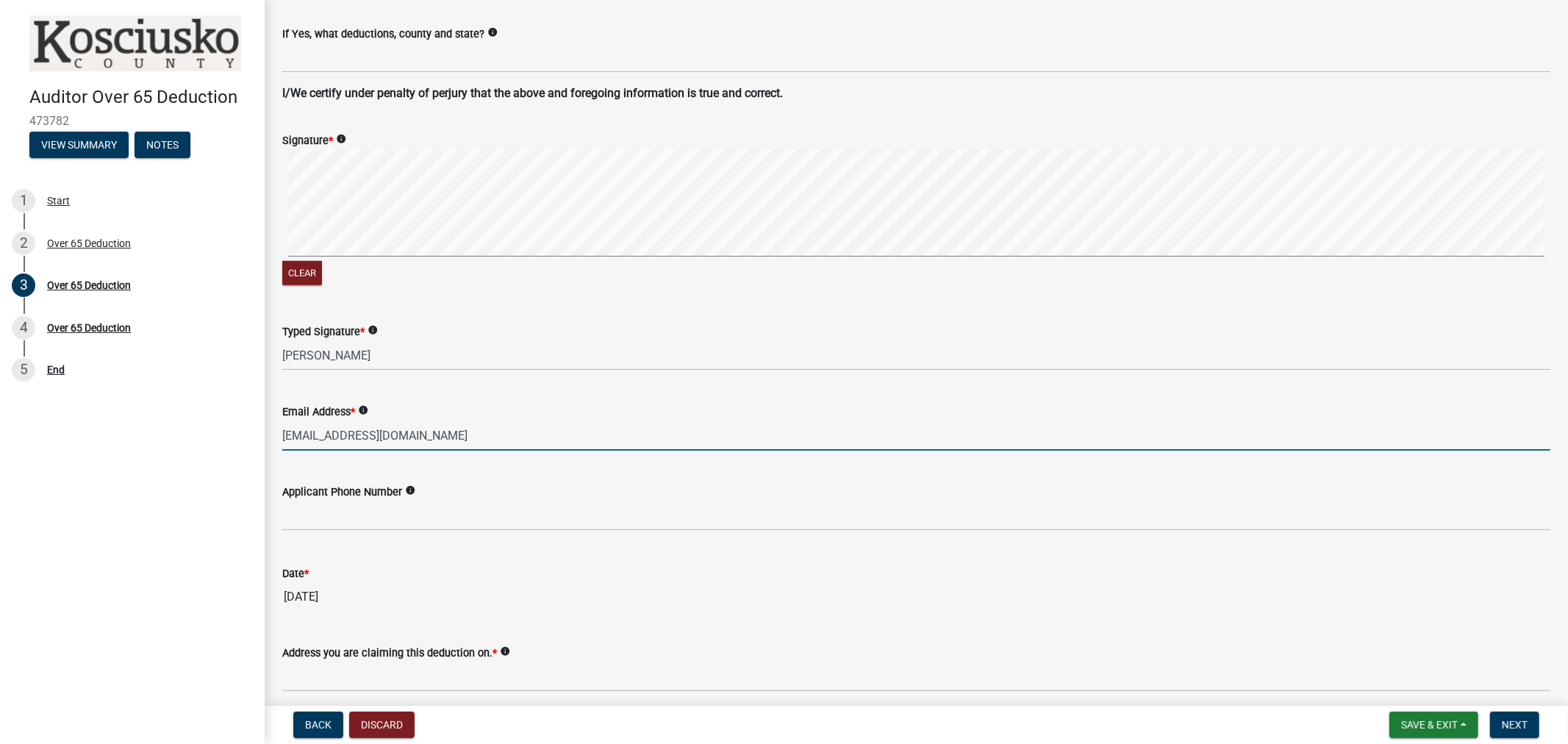
type input "[EMAIL_ADDRESS][DOMAIN_NAME]"
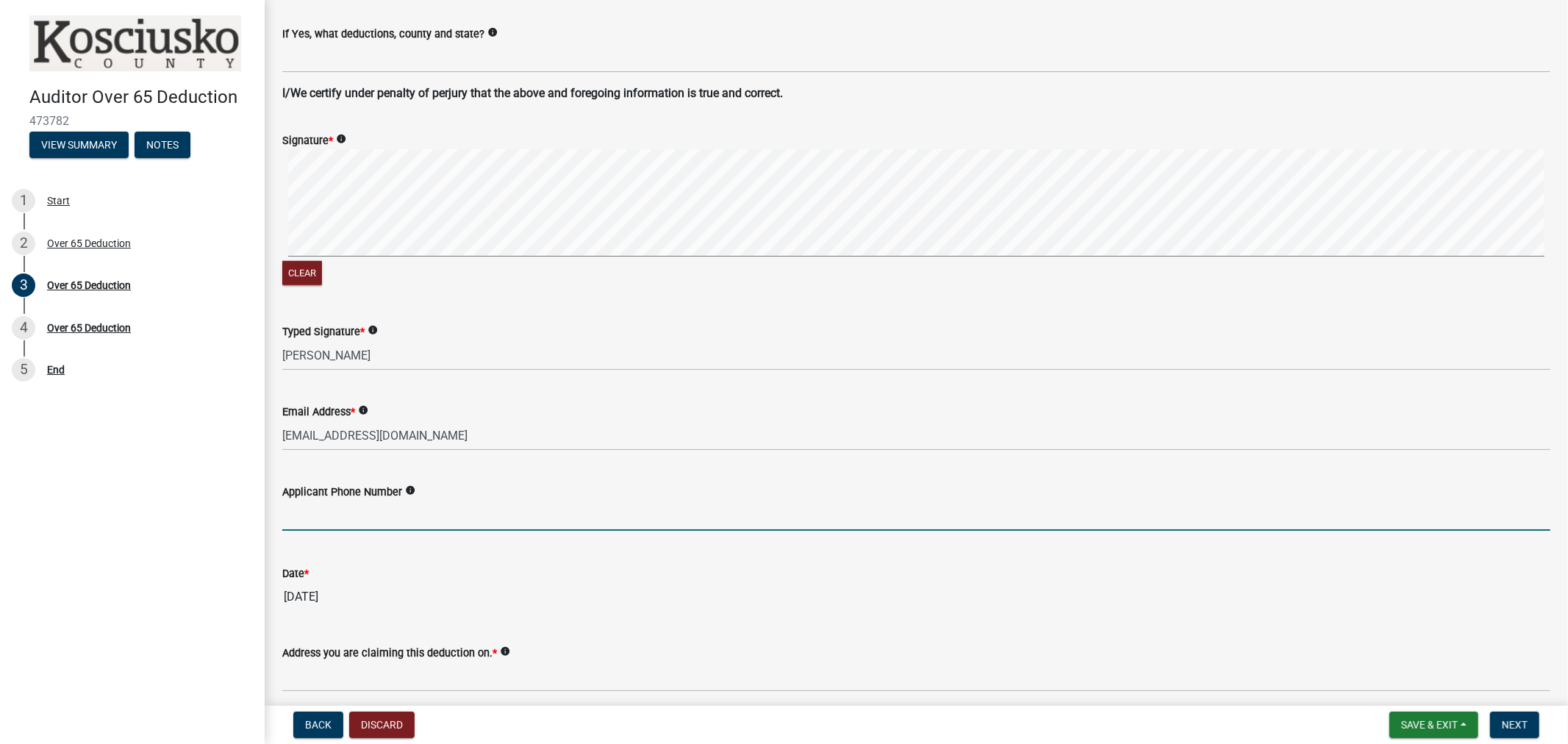
click at [378, 518] on input "text" at bounding box center [916, 515] width 1268 height 30
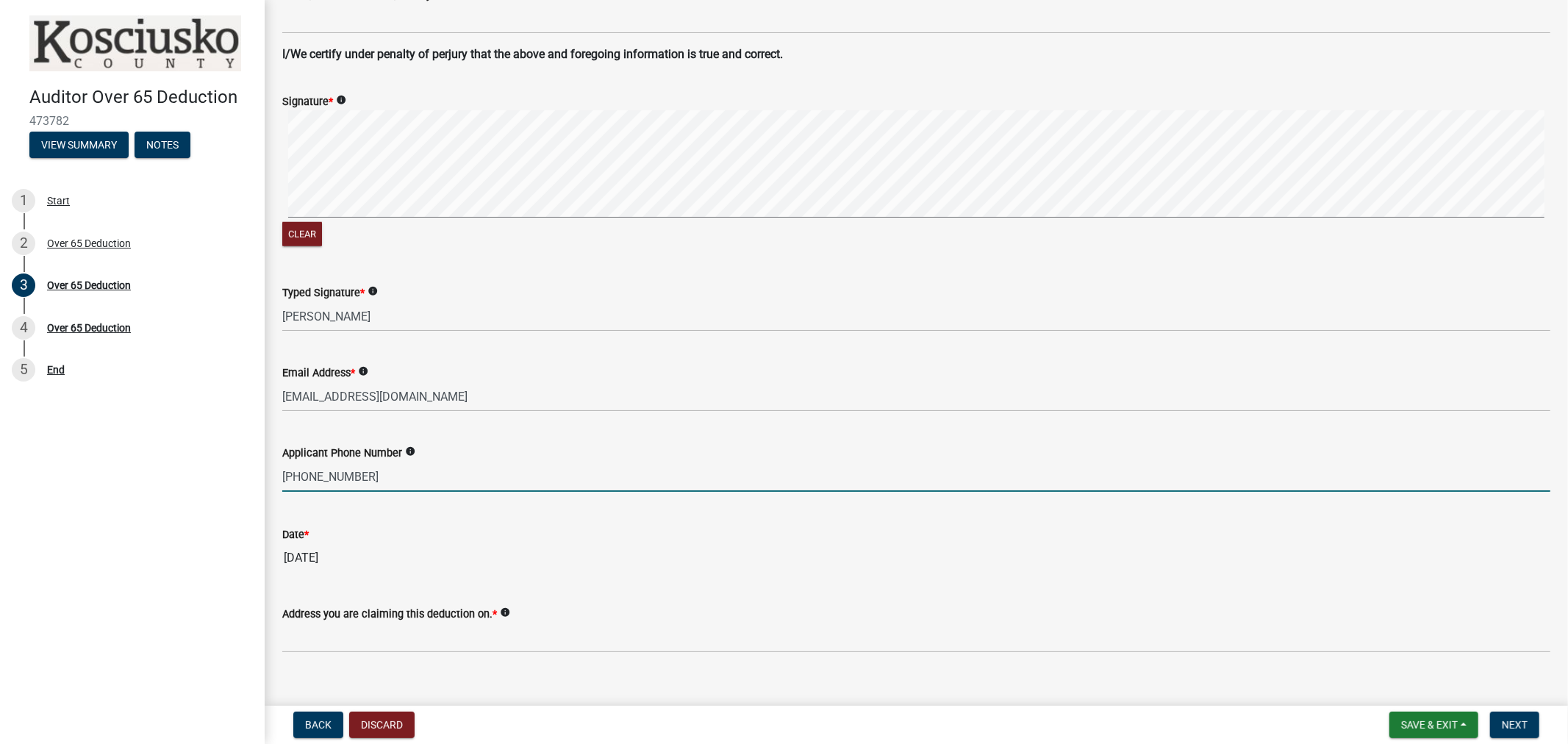
scroll to position [1122, 0]
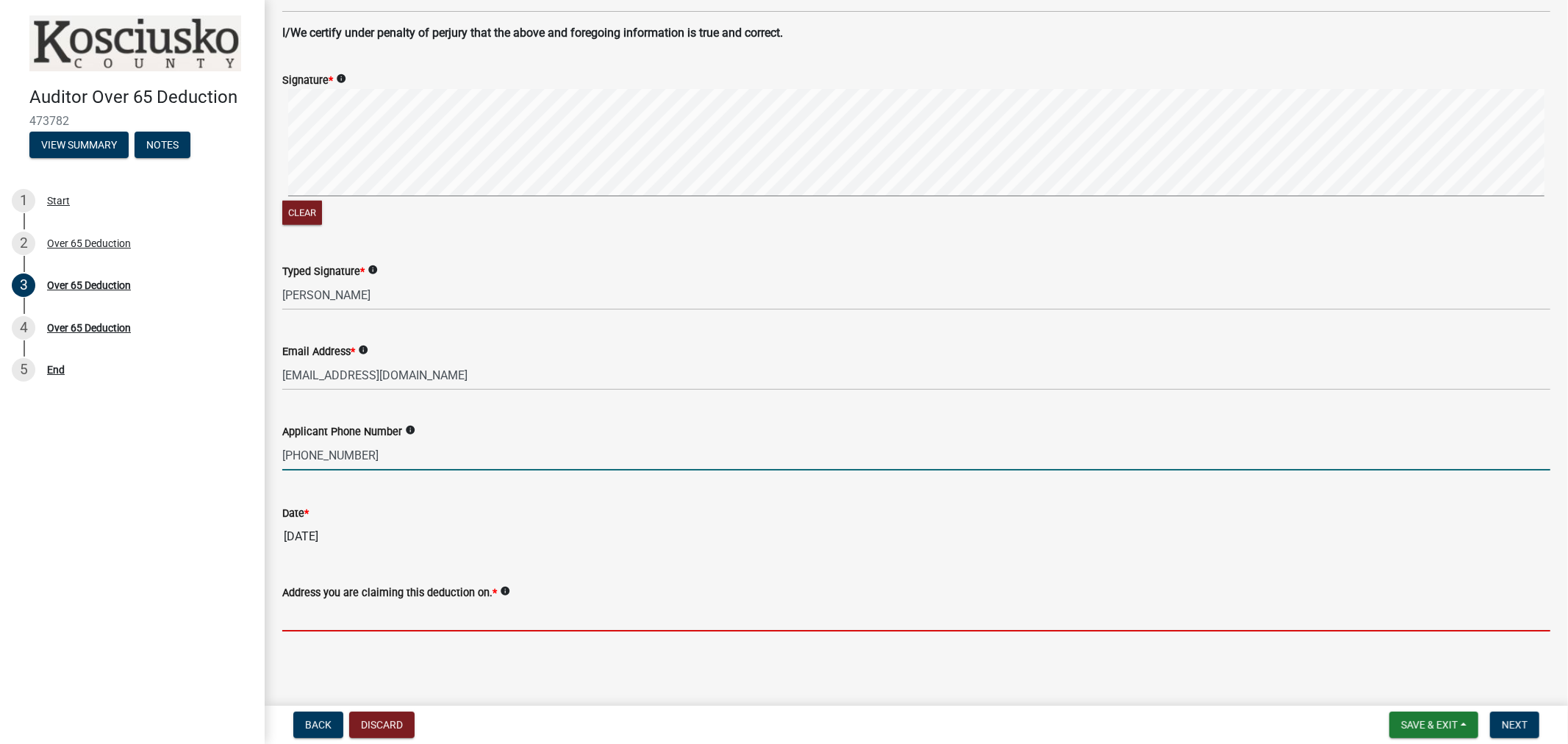
type input "9376549791"
click at [328, 618] on input "Address you are claiming this deduction on. *" at bounding box center [916, 616] width 1268 height 30
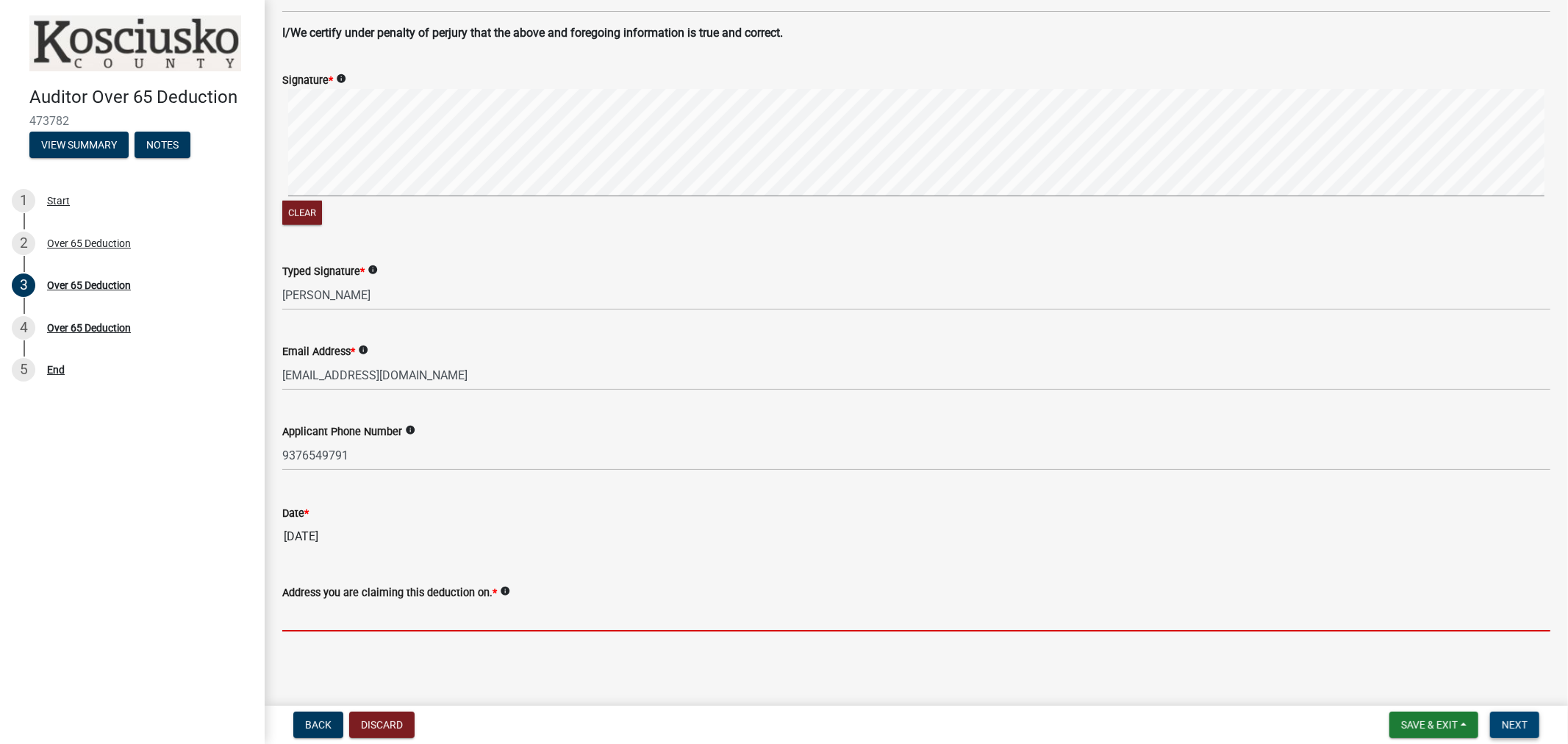
click at [1512, 719] on span "Next" at bounding box center [1515, 725] width 26 height 12
click at [377, 608] on input "Address you are claiming this deduction on. *" at bounding box center [916, 616] width 1268 height 30
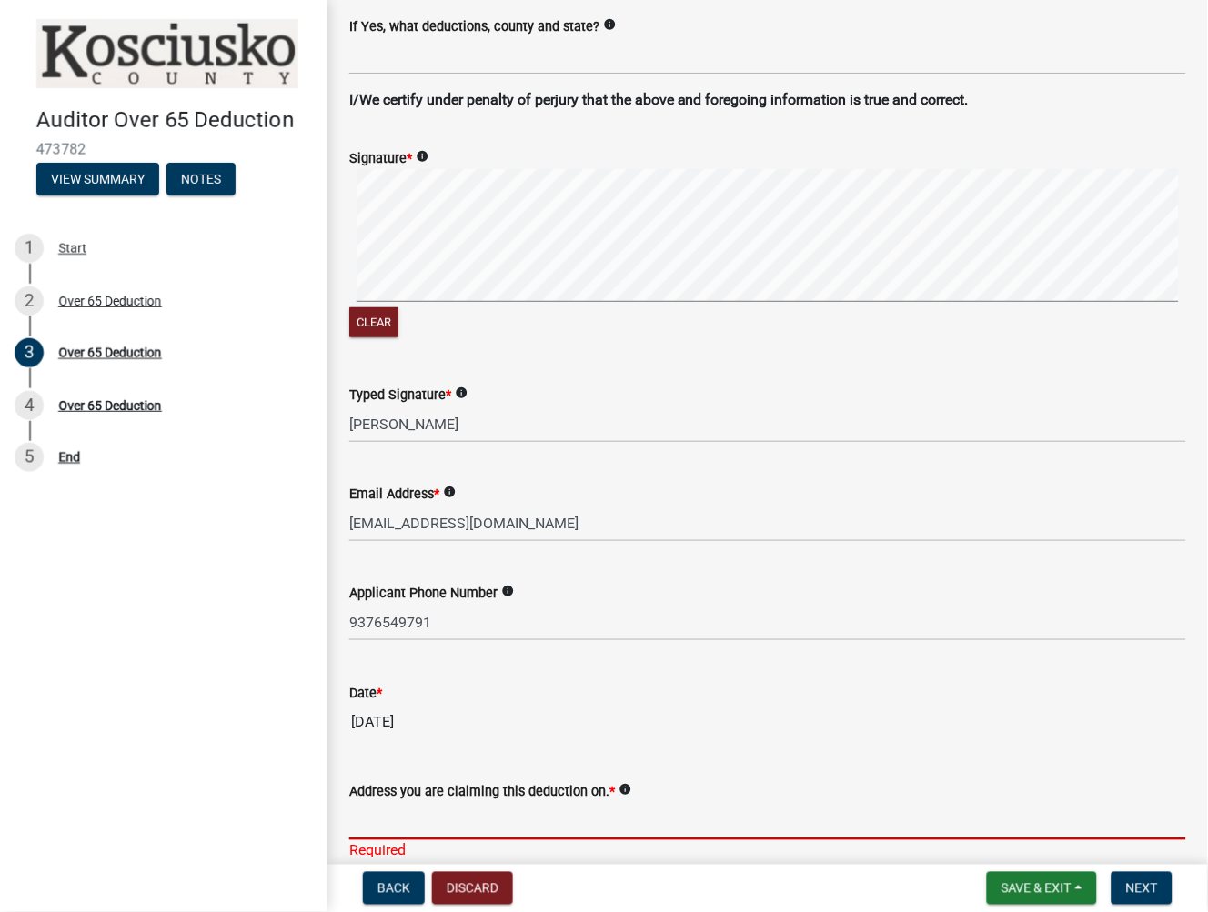
scroll to position [1483, 0]
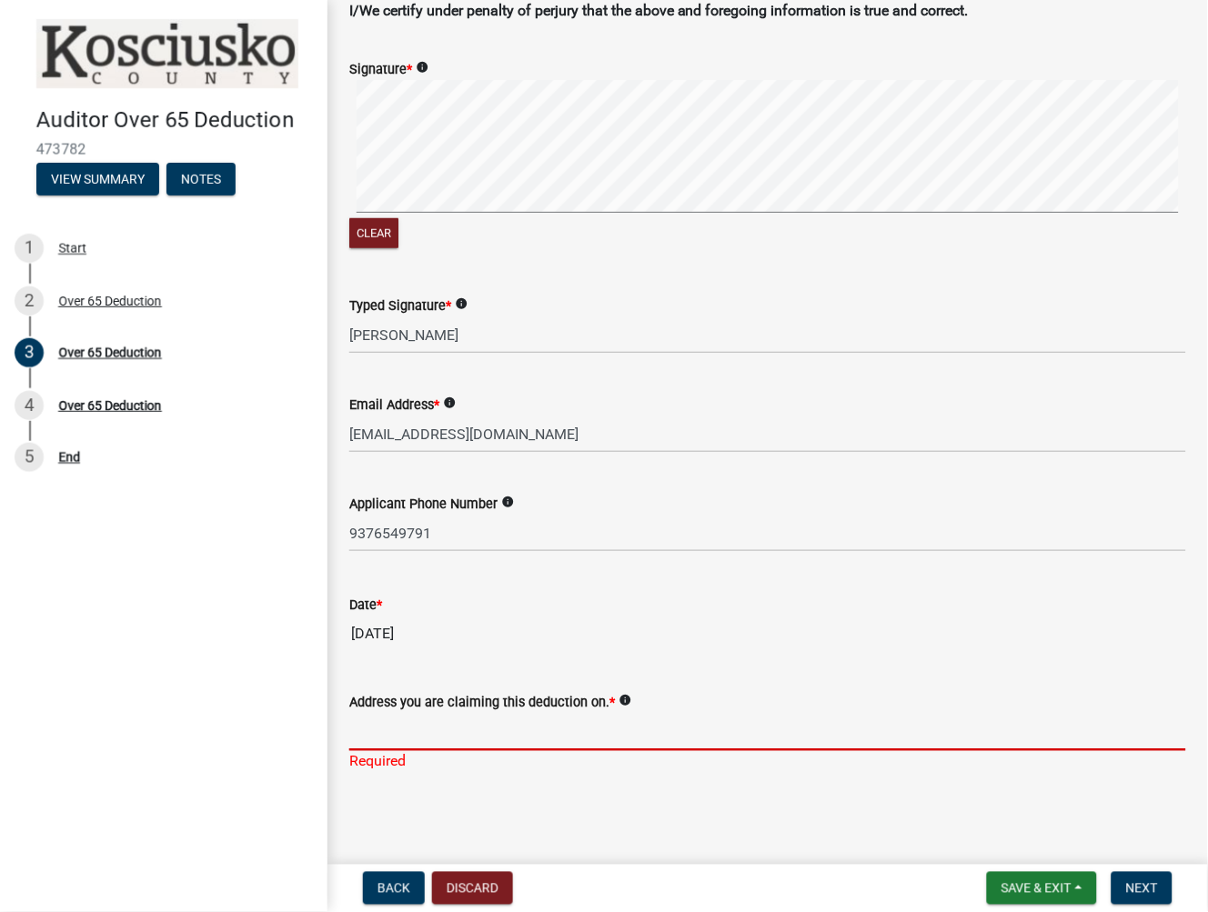
click at [385, 734] on input "Address you are claiming this deduction on. *" at bounding box center [767, 732] width 837 height 37
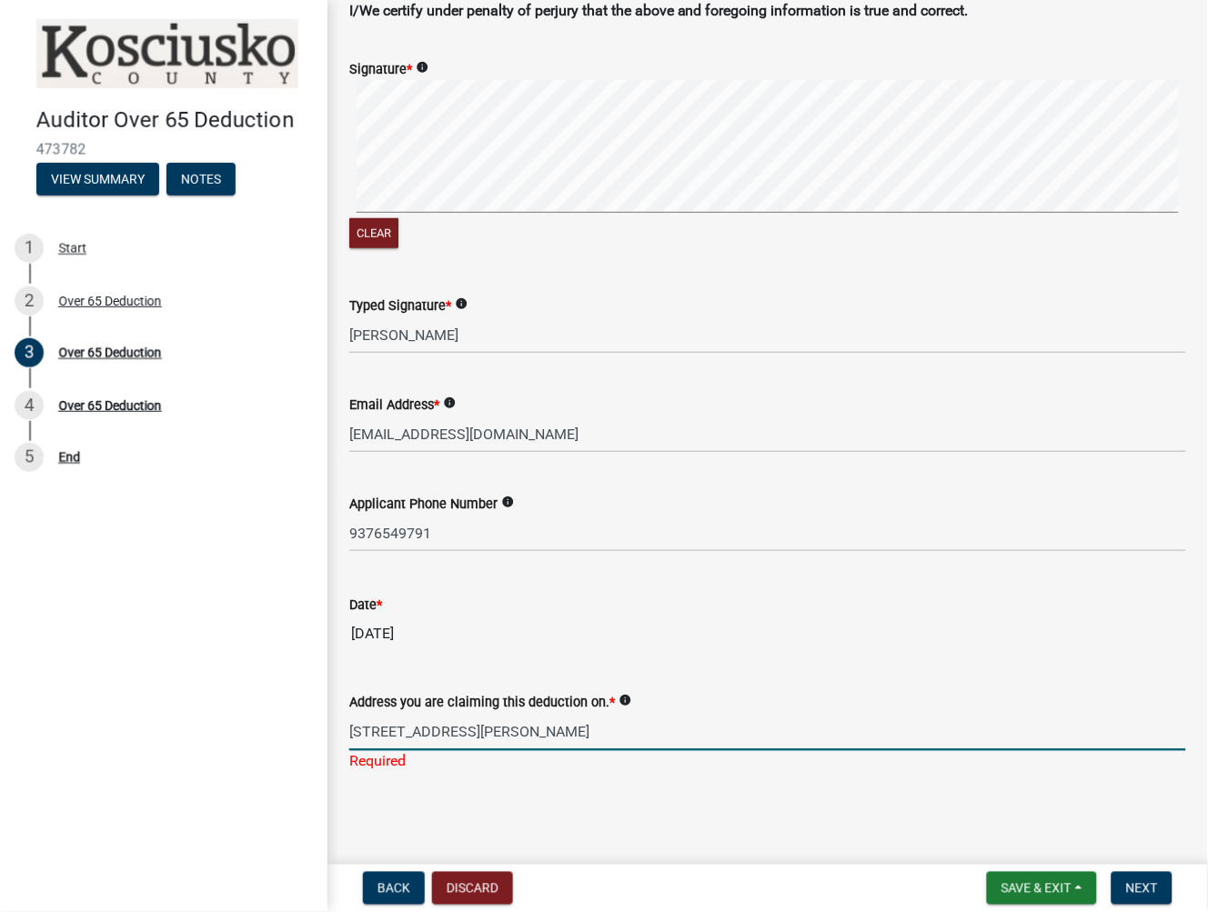
type input "[STREET_ADDRESS][PERSON_NAME]"
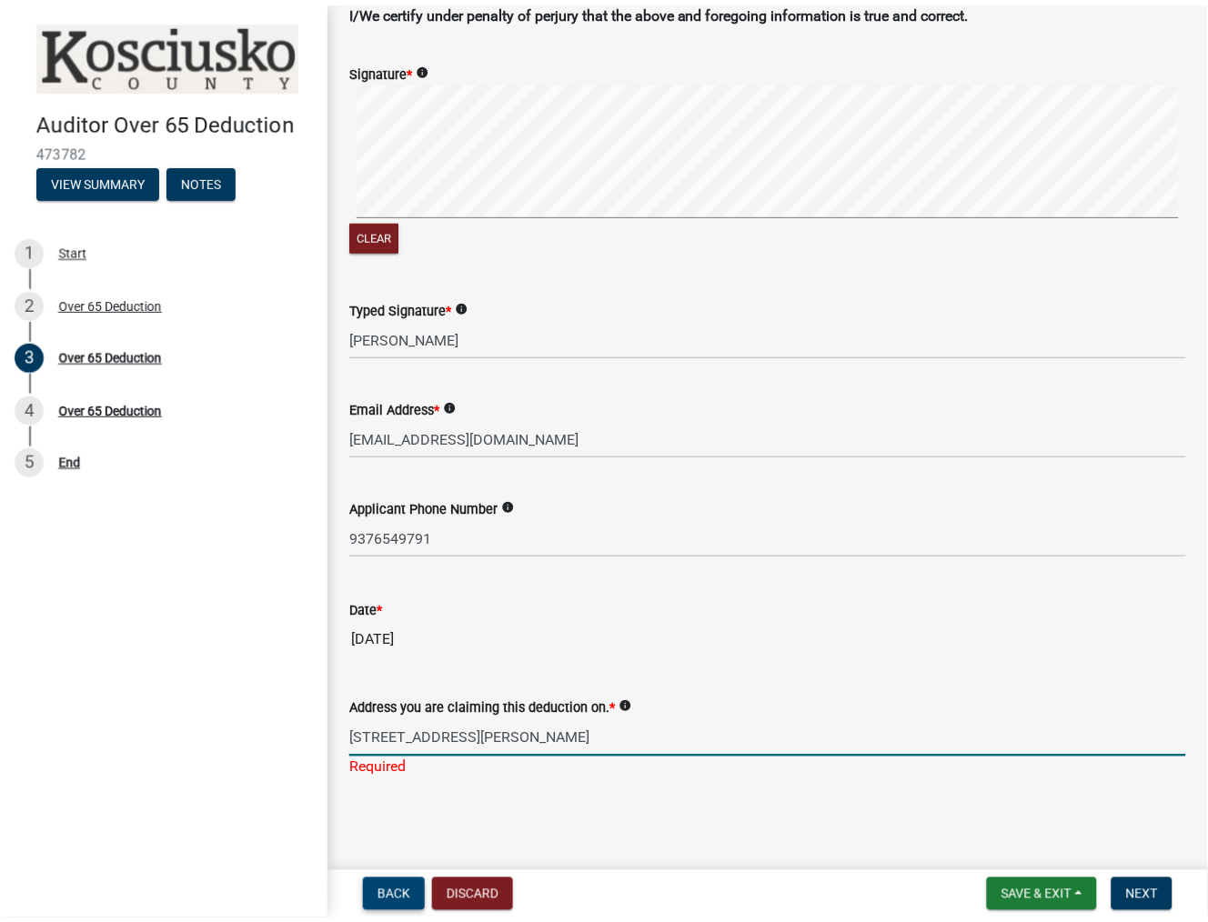
scroll to position [1460, 0]
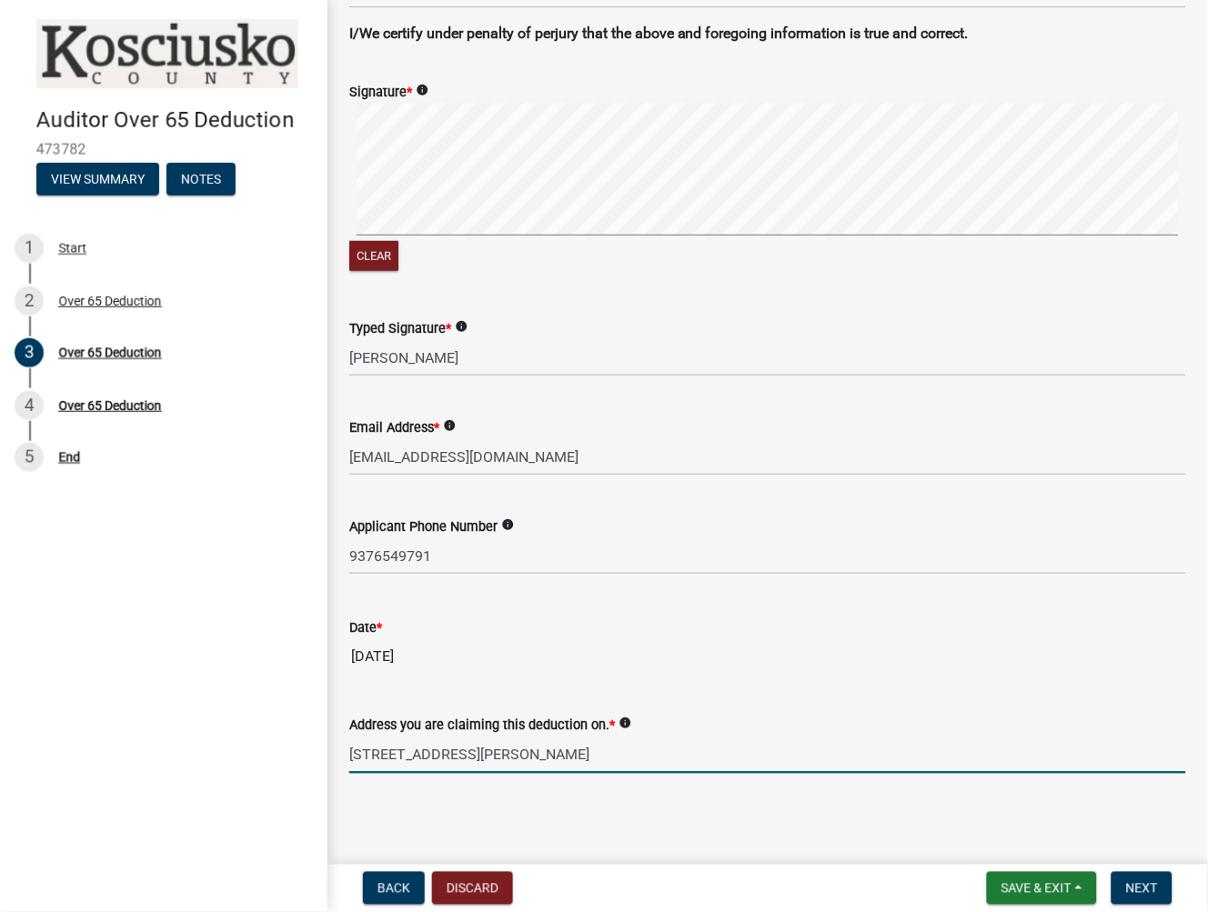
click at [537, 768] on input "[STREET_ADDRESS][PERSON_NAME]" at bounding box center [767, 755] width 837 height 37
type input "[STREET_ADDRESS][PERSON_NAME]"
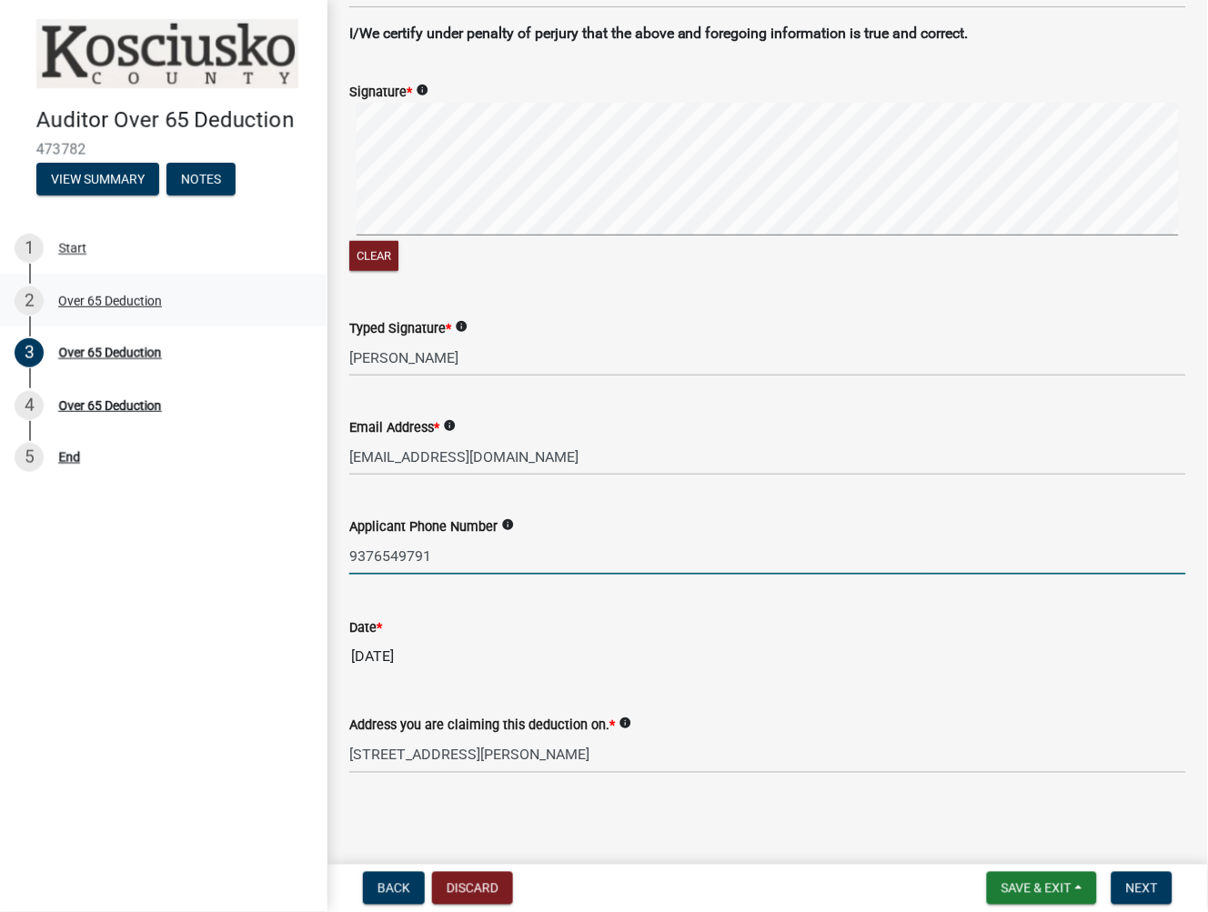
drag, startPoint x: 710, startPoint y: 566, endPoint x: 175, endPoint y: 294, distance: 600.7
click at [175, 294] on div "Auditor Over 65 Deduction 473782 View Summary Notes 1 Start 2 Over 65 Deduction…" at bounding box center [604, 456] width 1208 height 912
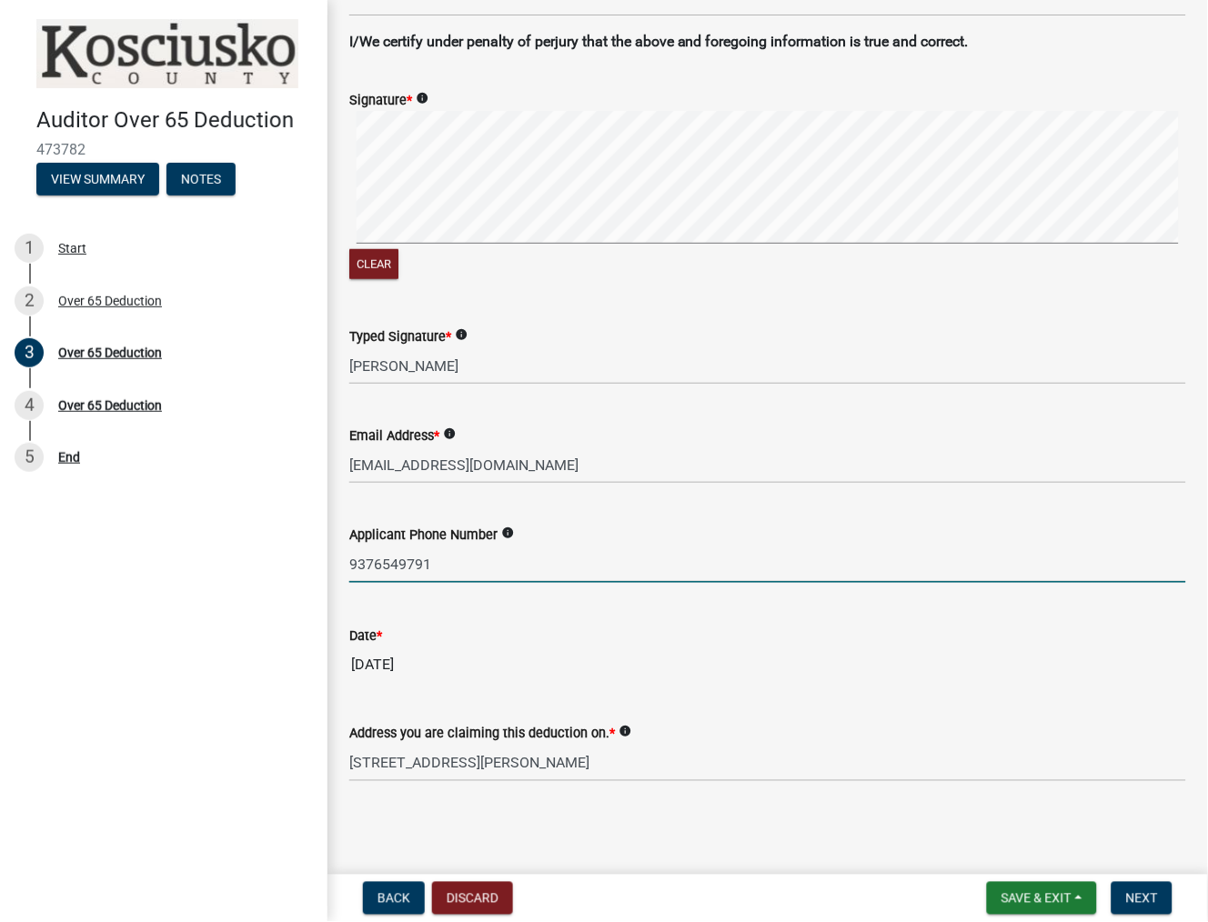
scroll to position [1450, 0]
click at [1140, 904] on span "Next" at bounding box center [1142, 898] width 32 height 15
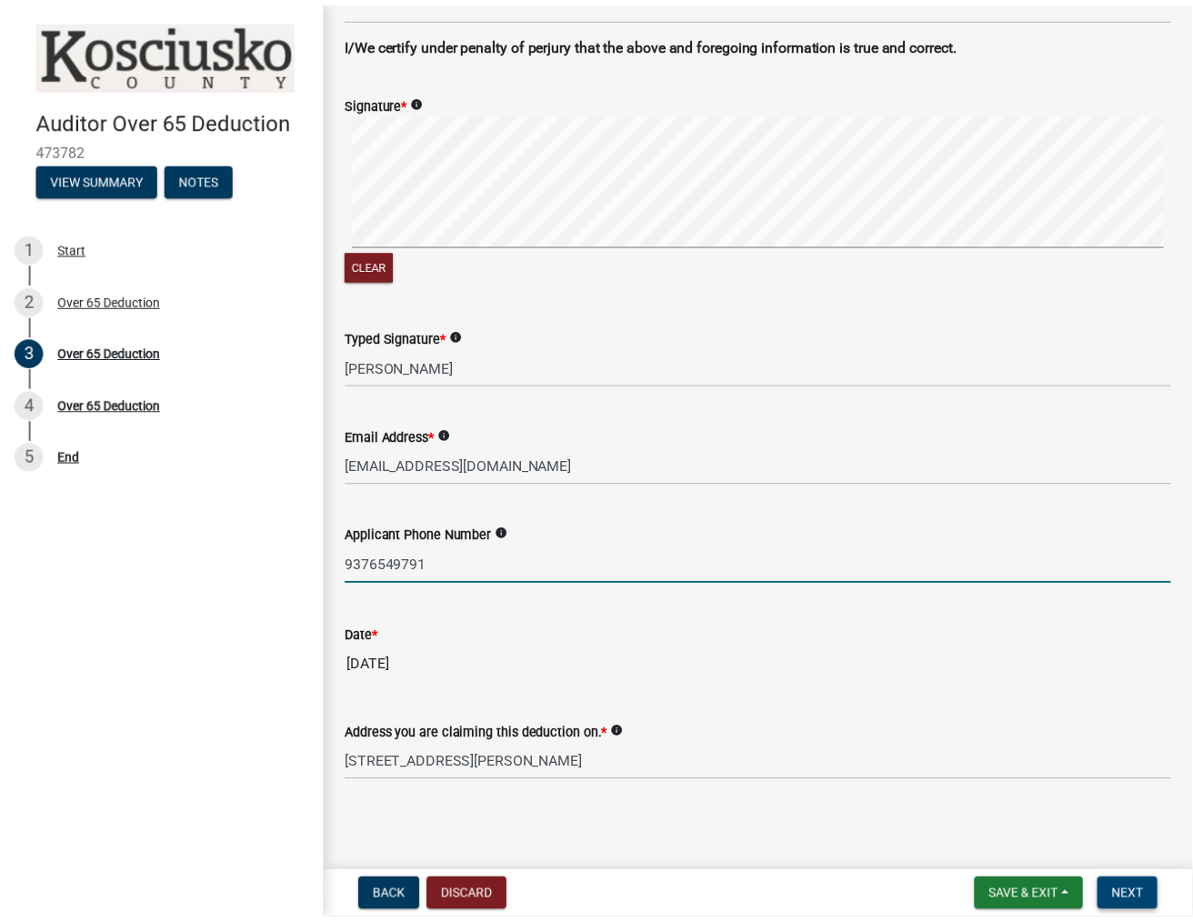
scroll to position [0, 0]
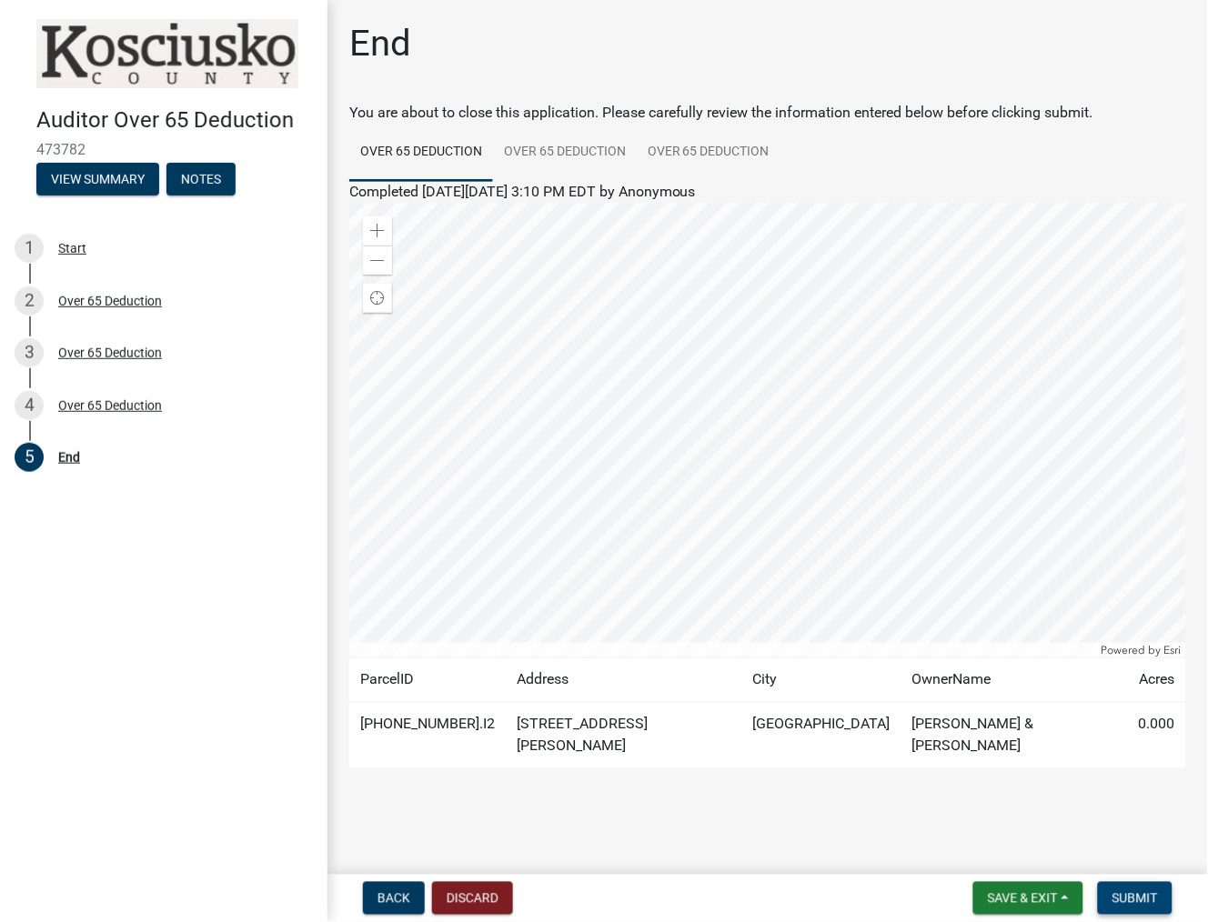
click at [1153, 909] on button "Submit" at bounding box center [1135, 898] width 75 height 33
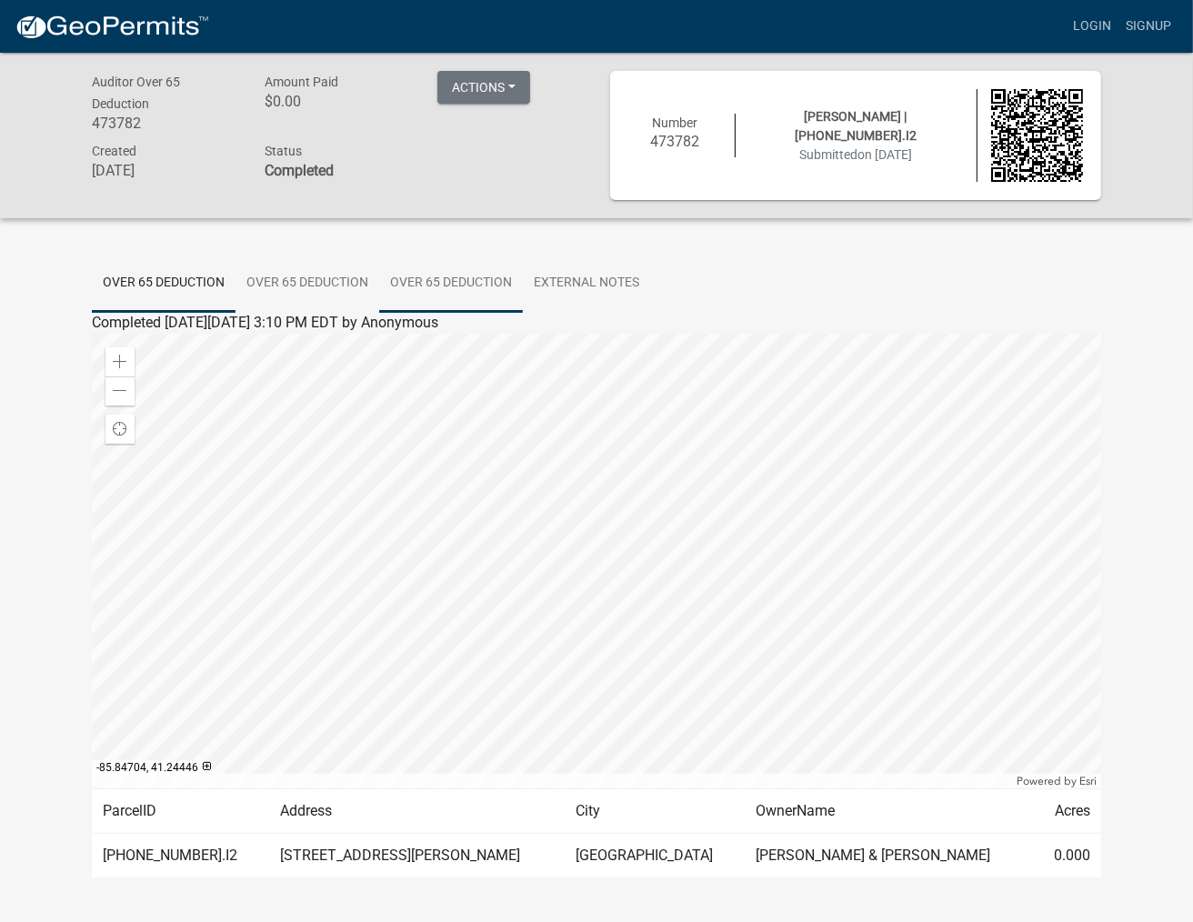
drag, startPoint x: 506, startPoint y: 275, endPoint x: 486, endPoint y: 291, distance: 25.8
click at [504, 277] on link "Over 65 Deduction" at bounding box center [451, 284] width 144 height 58
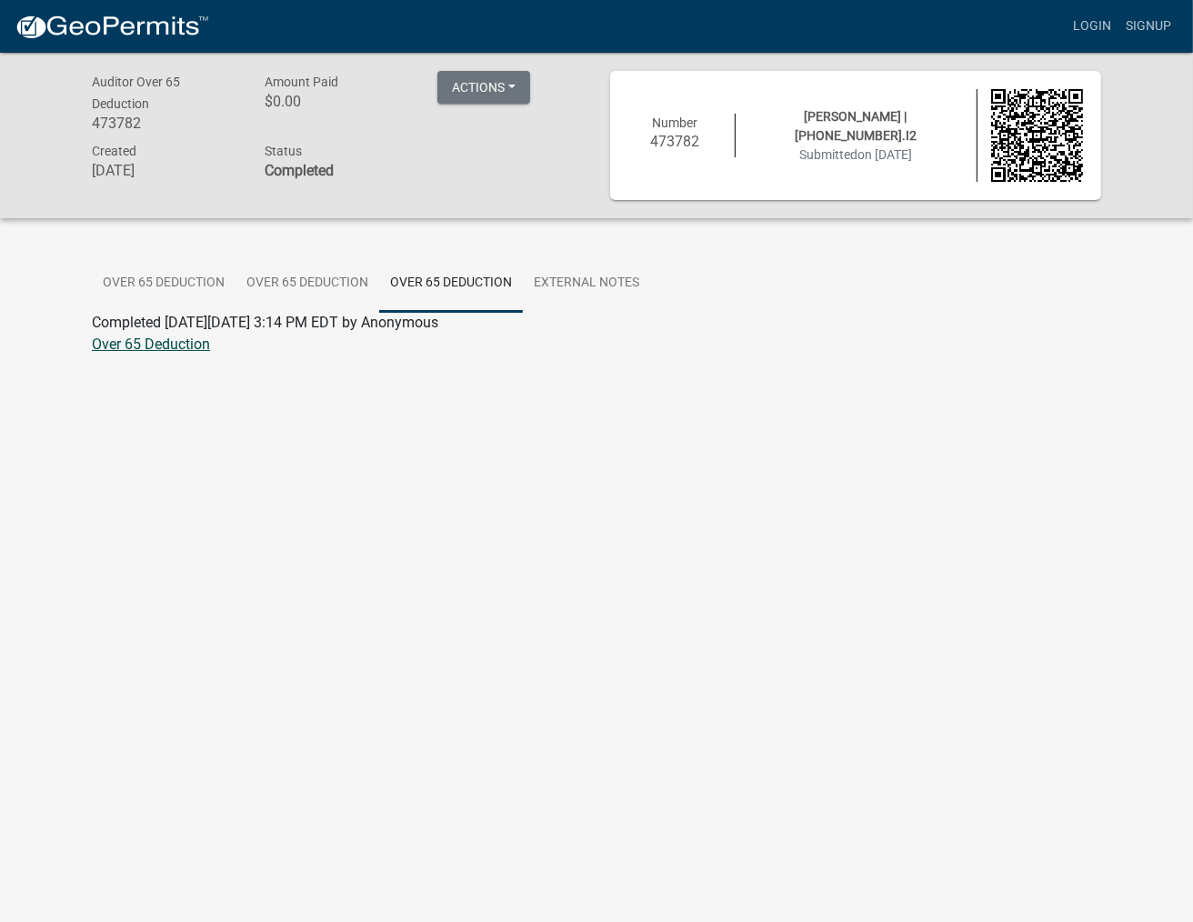
click at [182, 337] on link "Over 65 Deduction" at bounding box center [151, 344] width 118 height 17
